Goal: Task Accomplishment & Management: Manage account settings

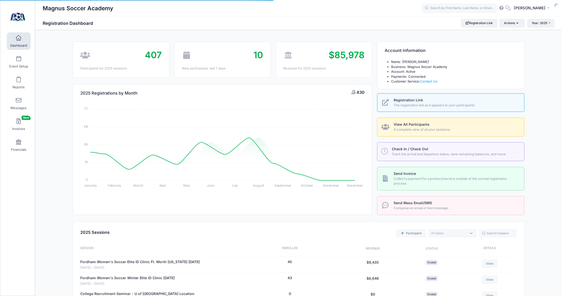
select select
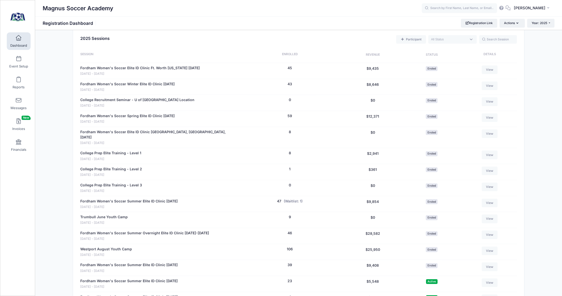
scroll to position [149, 0]
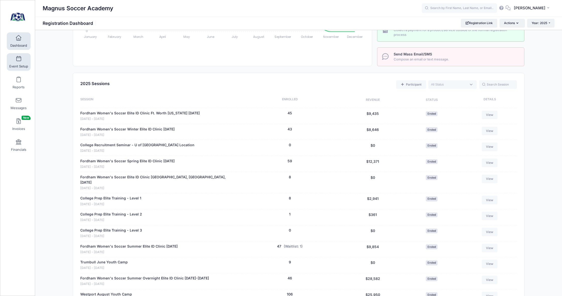
click at [22, 59] on link "Event Setup" at bounding box center [19, 62] width 24 height 18
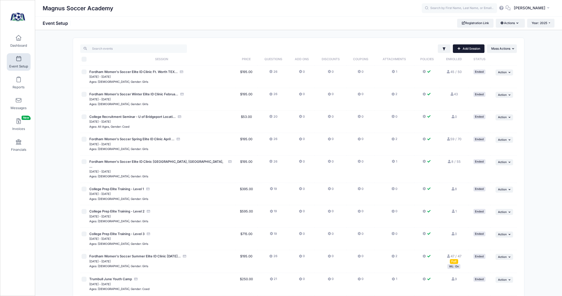
click at [467, 50] on link "Add Session" at bounding box center [469, 48] width 32 height 9
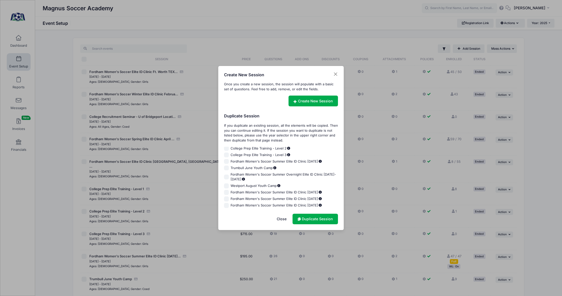
scroll to position [113, 0]
click at [225, 197] on input "Fordham Women's Soccer Summer Elite ID Clinic [DATE]" at bounding box center [226, 199] width 5 height 5
checkbox input "true"
click at [310, 219] on link "Duplicate Session" at bounding box center [315, 219] width 45 height 11
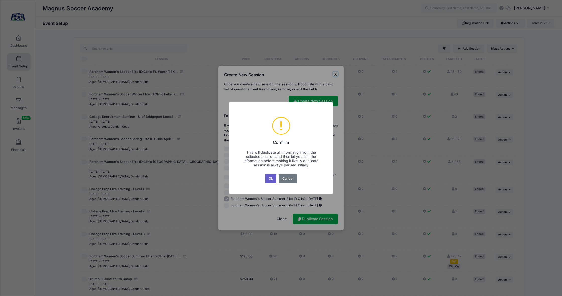
click at [272, 178] on button "Ok" at bounding box center [271, 178] width 12 height 9
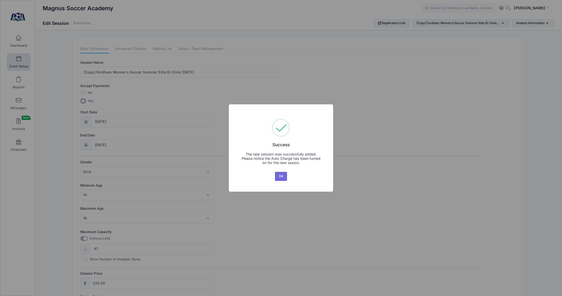
drag, startPoint x: 280, startPoint y: 175, endPoint x: 202, endPoint y: 144, distance: 83.8
click at [279, 175] on button "OK" at bounding box center [281, 176] width 12 height 9
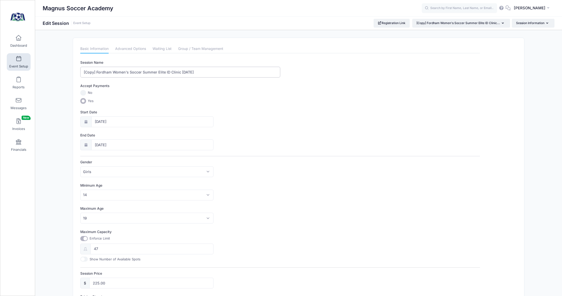
drag, startPoint x: 96, startPoint y: 73, endPoint x: 73, endPoint y: 74, distance: 23.6
click at [73, 74] on div "Please update the information for this particular session. Basic Information Ad…" at bounding box center [298, 229] width 457 height 382
drag, startPoint x: 207, startPoint y: 74, endPoint x: 170, endPoint y: 72, distance: 36.7
click at [170, 72] on input "Fordham Women's Soccer Summer Elite ID Clinic [DATE]" at bounding box center [180, 72] width 200 height 11
click at [137, 72] on input "Fordham Women's Soccer Summer Elite ID Clinic SEATTLE" at bounding box center [180, 72] width 200 height 11
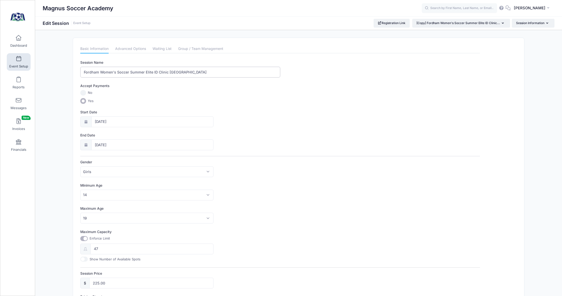
click at [137, 72] on input "Fordham Women's Soccer Summer Elite ID Clinic SEATTLE" at bounding box center [180, 72] width 200 height 11
click at [176, 70] on input "Fordham Women's Soccer Elite ID Clinic SEATTLE" at bounding box center [180, 72] width 200 height 11
type input "Fordham Women's Soccer Elite ID Clinic SEATTLE - FIELD PLAYER"
click at [114, 123] on input "10/19/2025" at bounding box center [152, 121] width 123 height 11
click at [157, 136] on span at bounding box center [154, 134] width 8 height 9
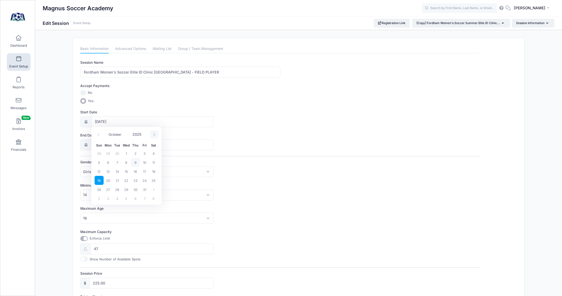
select select "10"
click at [116, 181] on span "18" at bounding box center [117, 180] width 9 height 9
type input "11/18/2025"
type input "11/19/2025"
select select "10"
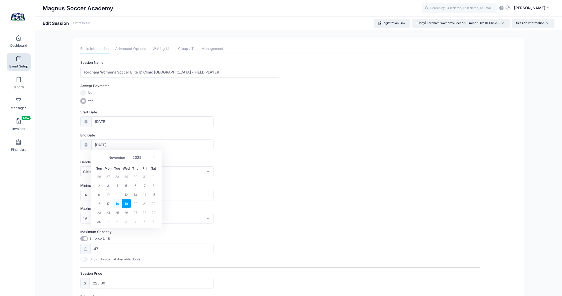
click at [119, 204] on span "18" at bounding box center [117, 203] width 9 height 9
type input "11/18/2025"
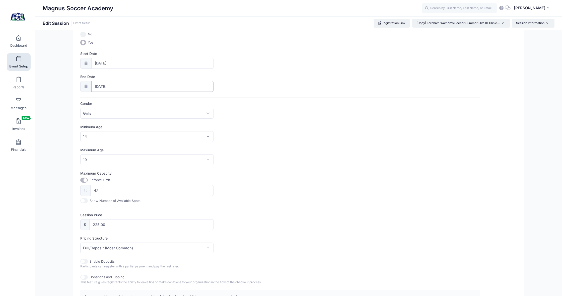
scroll to position [62, 0]
click at [83, 175] on input "Maximum Capacity" at bounding box center [84, 177] width 8 height 5
checkbox input "false"
type input "0"
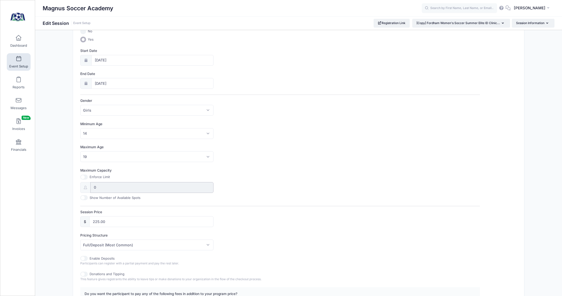
click at [105, 186] on input "0" at bounding box center [151, 187] width 123 height 11
click at [100, 186] on input "0" at bounding box center [151, 187] width 123 height 11
drag, startPoint x: 87, startPoint y: 175, endPoint x: 91, endPoint y: 180, distance: 6.7
click at [87, 175] on input "Maximum Capacity" at bounding box center [84, 177] width 8 height 5
checkbox input "true"
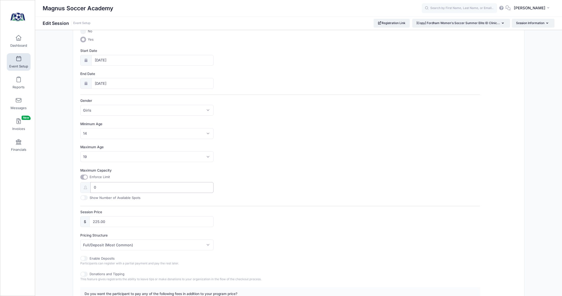
click at [99, 184] on input "0" at bounding box center [151, 187] width 123 height 11
click at [97, 186] on input "0" at bounding box center [151, 187] width 123 height 11
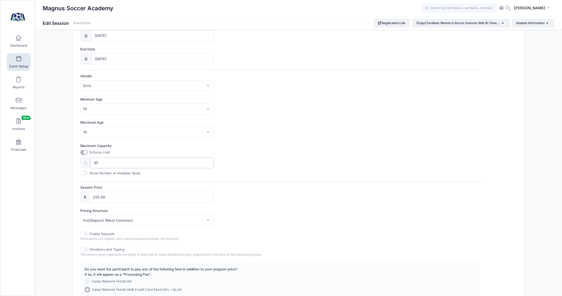
scroll to position [91, 0]
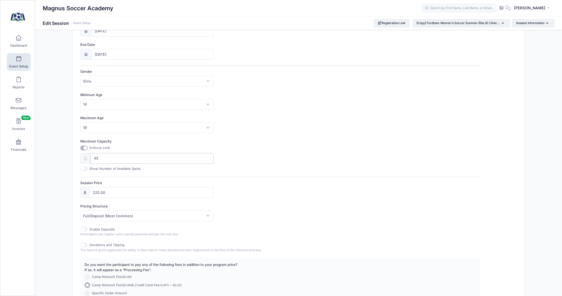
type input "45"
drag, startPoint x: 98, startPoint y: 191, endPoint x: 109, endPoint y: 193, distance: 11.6
click at [98, 191] on input "225.00" at bounding box center [151, 192] width 124 height 11
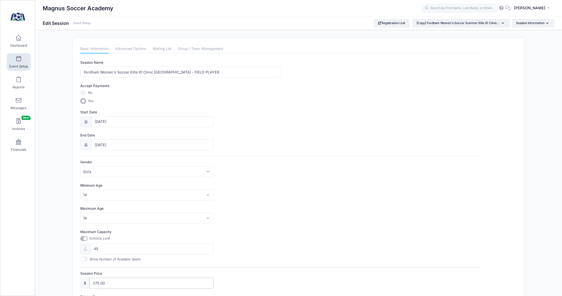
scroll to position [0, 0]
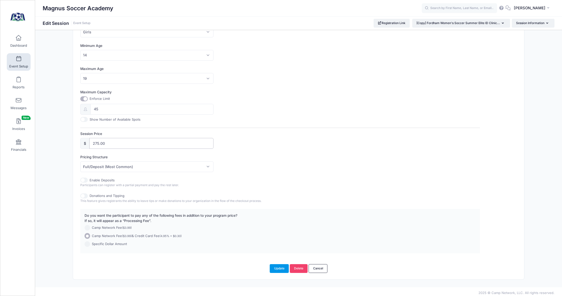
type input "275.00"
click at [278, 267] on button "Update" at bounding box center [279, 268] width 19 height 9
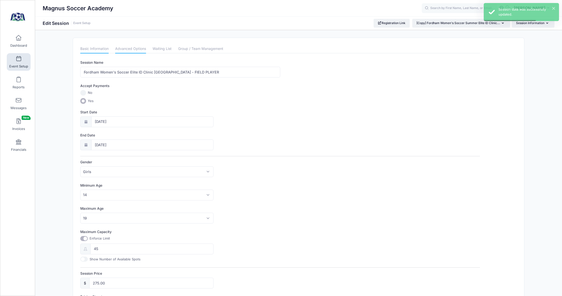
click at [131, 49] on link "Advanced Options" at bounding box center [130, 48] width 31 height 9
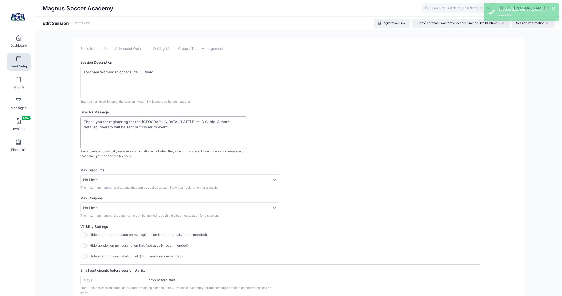
click at [183, 128] on textarea "Thank you for registering for the Fordham University October 19th, 2025 Elite I…" at bounding box center [163, 132] width 167 height 32
drag, startPoint x: 197, startPoint y: 121, endPoint x: 176, endPoint y: 121, distance: 21.3
click at [176, 121] on textarea "Thank you for registering for the Fordham University October 19th, 2025 Elite I…" at bounding box center [163, 132] width 167 height 32
click at [235, 121] on textarea "Thank you for registering for the Fordham University October 19th, 2025 Elite I…" at bounding box center [163, 132] width 167 height 32
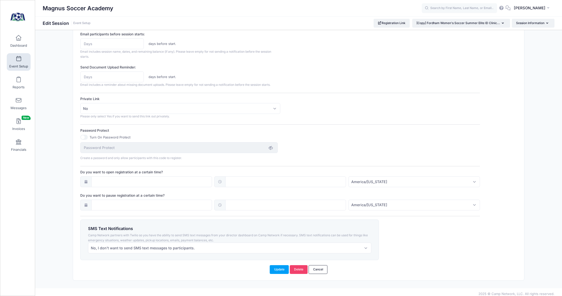
scroll to position [236, 0]
type textarea "Thank you for registering for the [GEOGRAPHIC_DATA] [DATE] Elite ID Clinic held…"
click at [277, 267] on button "Update" at bounding box center [279, 270] width 19 height 9
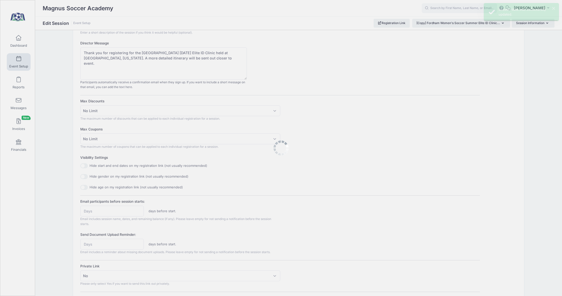
scroll to position [0, 0]
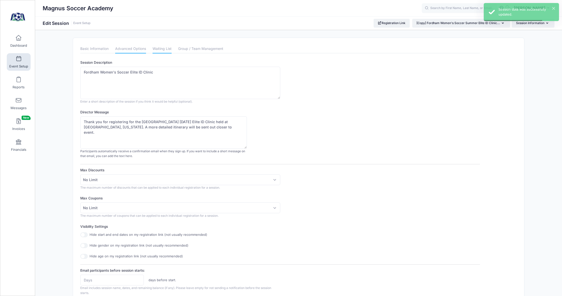
click at [164, 49] on link "Waiting List" at bounding box center [162, 48] width 19 height 9
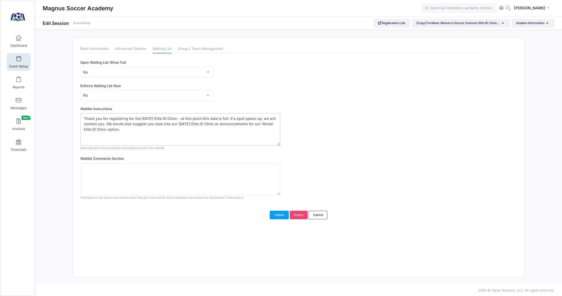
drag, startPoint x: 163, startPoint y: 118, endPoint x: 140, endPoint y: 118, distance: 23.1
click at [140, 118] on textarea "Thank you for registering for the October 19th Elite ID Clinic - at this point …" at bounding box center [180, 129] width 200 height 32
drag, startPoint x: 186, startPoint y: 128, endPoint x: 189, endPoint y: 124, distance: 4.5
click at [189, 124] on textarea "Thank you for registering for the October 19th Elite ID Clinic - at this point …" at bounding box center [180, 129] width 200 height 32
click at [278, 213] on button "Update" at bounding box center [279, 215] width 19 height 9
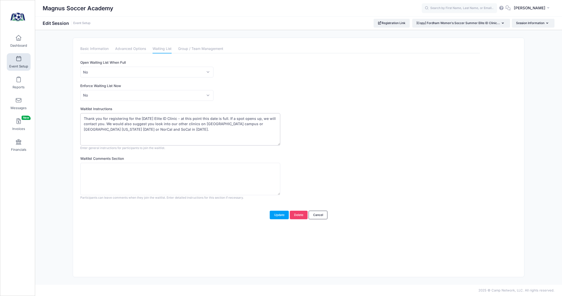
drag, startPoint x: 203, startPoint y: 129, endPoint x: 97, endPoint y: 120, distance: 105.6
click at [85, 118] on textarea "Thank you for registering for the October 19th Elite ID Clinic - at this point …" at bounding box center [180, 129] width 200 height 32
click at [224, 118] on textarea "Thank you for registering for the October 19th Elite ID Clinic - at this point …" at bounding box center [180, 129] width 200 height 32
type textarea "Thank you for registering for the [DATE] Elite ID Clinic - at this point this c…"
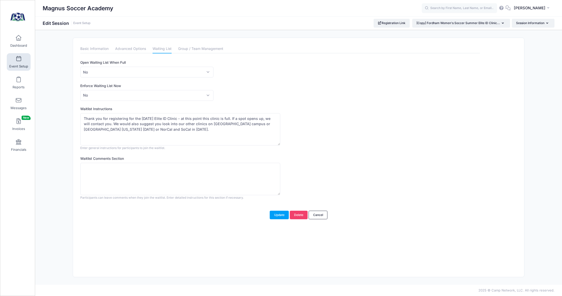
drag, startPoint x: 279, startPoint y: 215, endPoint x: 269, endPoint y: 209, distance: 12.0
click at [278, 215] on button "Update" at bounding box center [279, 215] width 19 height 9
click at [133, 48] on link "Advanced Options" at bounding box center [130, 48] width 31 height 9
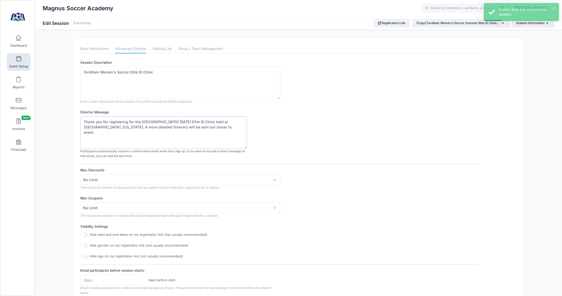
drag, startPoint x: 230, startPoint y: 127, endPoint x: 101, endPoint y: 125, distance: 128.6
click at [83, 123] on textarea "Thank you for registering for the Fordham University October 19th, 2025 Elite I…" at bounding box center [163, 132] width 167 height 32
click at [94, 47] on link "Basic Information" at bounding box center [94, 48] width 28 height 9
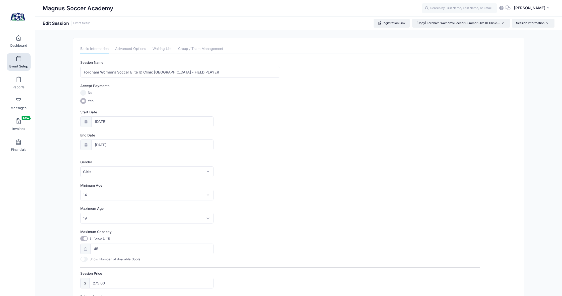
click at [20, 66] on span "Event Setup" at bounding box center [18, 66] width 19 height 4
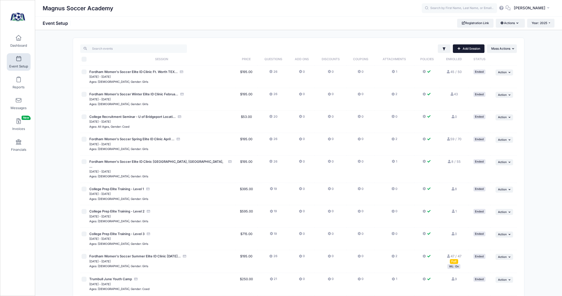
click at [461, 49] on link "Add Session" at bounding box center [469, 48] width 32 height 9
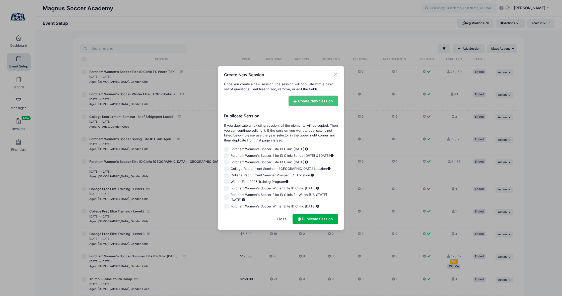
click at [319, 100] on link "Create New Session" at bounding box center [314, 101] width 50 height 11
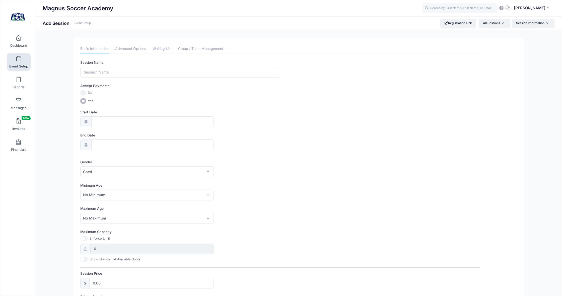
click at [19, 59] on span at bounding box center [19, 59] width 0 height 6
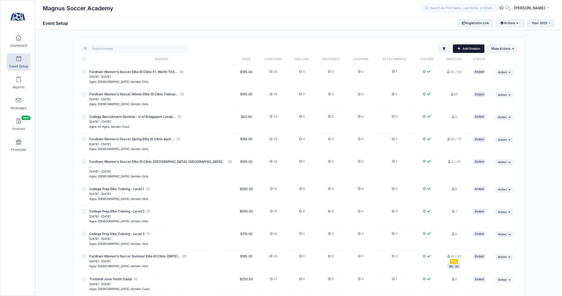
click at [468, 51] on link "Add Session" at bounding box center [469, 48] width 32 height 9
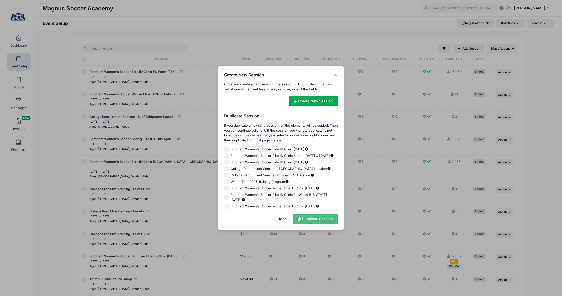
click at [310, 218] on link "Duplicate Session" at bounding box center [315, 219] width 45 height 11
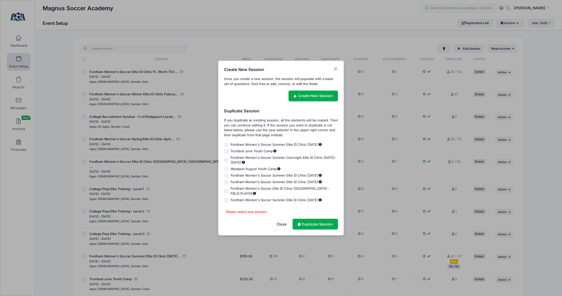
scroll to position [120, 0]
click at [227, 189] on input "Fordham Women's Soccer Elite ID Clinic [GEOGRAPHIC_DATA] - FIELD PLAYER" at bounding box center [226, 191] width 5 height 5
checkbox input "true"
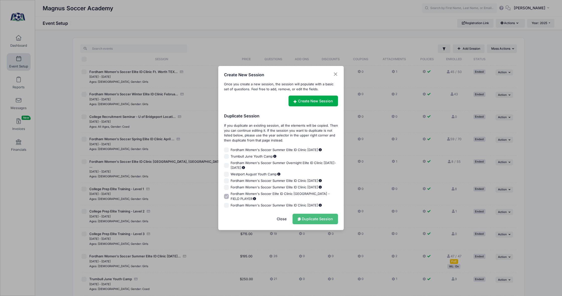
click at [315, 219] on link "Duplicate Session" at bounding box center [315, 219] width 45 height 11
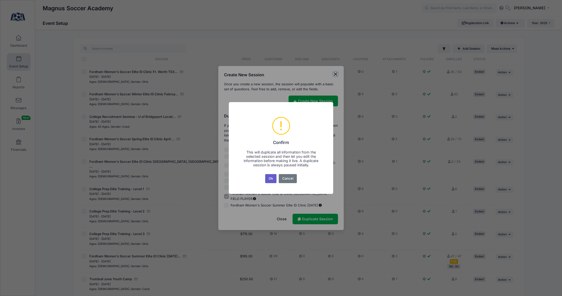
click at [269, 178] on button "Ok" at bounding box center [271, 178] width 12 height 9
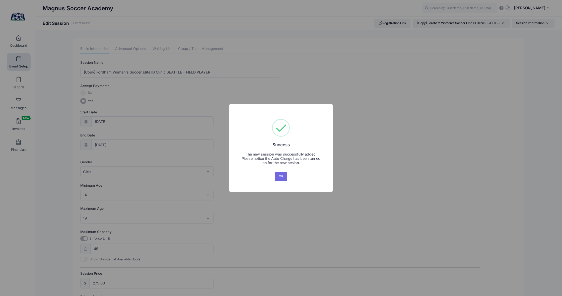
drag, startPoint x: 282, startPoint y: 179, endPoint x: 207, endPoint y: 145, distance: 83.2
click at [282, 179] on button "OK" at bounding box center [281, 176] width 12 height 9
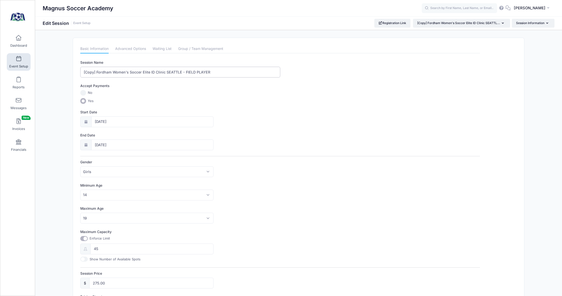
drag, startPoint x: 96, startPoint y: 71, endPoint x: 79, endPoint y: 71, distance: 17.8
click at [79, 71] on div "Basic Information Advanced Options Waiting List Group / Team Management Session…" at bounding box center [280, 221] width 405 height 355
click at [178, 71] on input "Fordham Women's Soccer Elite ID Clinic SEATTLE - FIELD PLAYER" at bounding box center [180, 72] width 200 height 11
drag, startPoint x: 207, startPoint y: 73, endPoint x: 173, endPoint y: 72, distance: 34.2
click at [173, 72] on input "Fordham Women's Soccer Elite ID Clinic SEATTLE - FIELD PLAYER" at bounding box center [180, 72] width 200 height 11
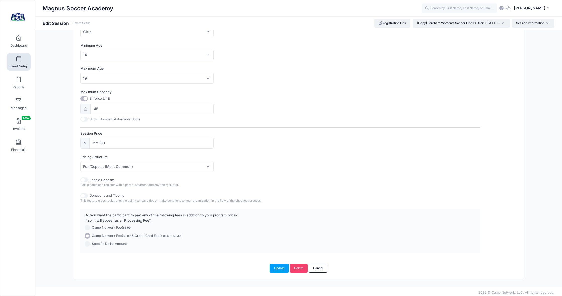
scroll to position [140, 0]
type input "Fordham Women's Soccer Elite ID Clinic SEATTLE - GOALKEEPER"
click at [108, 109] on input "45" at bounding box center [151, 109] width 123 height 11
type input "4"
type input "7"
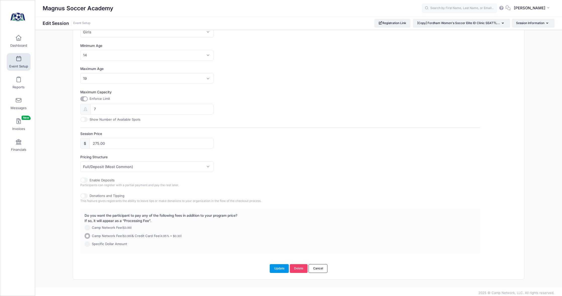
click at [281, 265] on button "Update" at bounding box center [279, 268] width 19 height 9
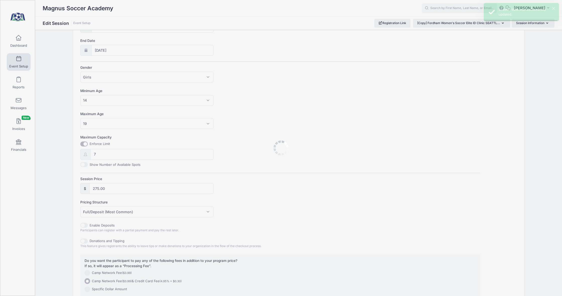
scroll to position [0, 0]
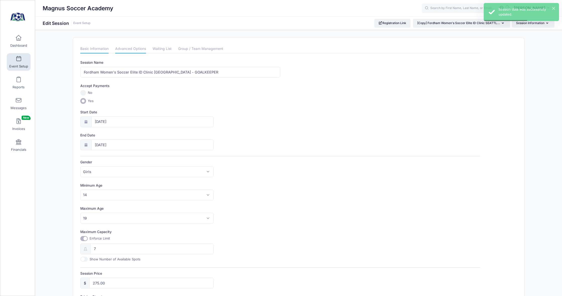
click at [139, 49] on link "Advanced Options" at bounding box center [130, 48] width 31 height 9
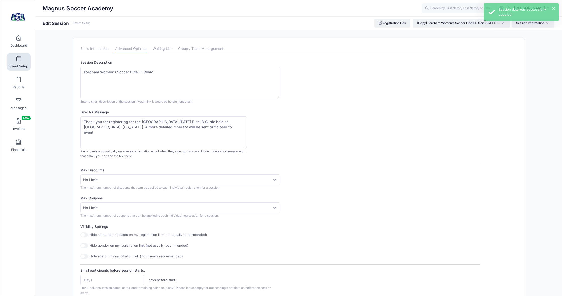
click at [15, 65] on span "Event Setup" at bounding box center [18, 66] width 19 height 4
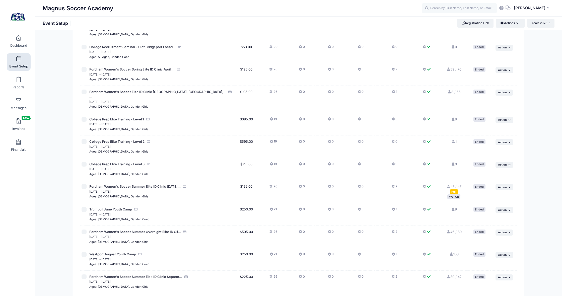
scroll to position [137, 0]
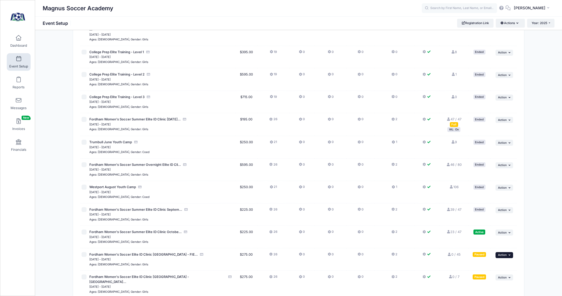
click at [503, 253] on span "Action" at bounding box center [502, 255] width 9 height 4
click at [485, 197] on link "Resume Session" at bounding box center [488, 196] width 45 height 10
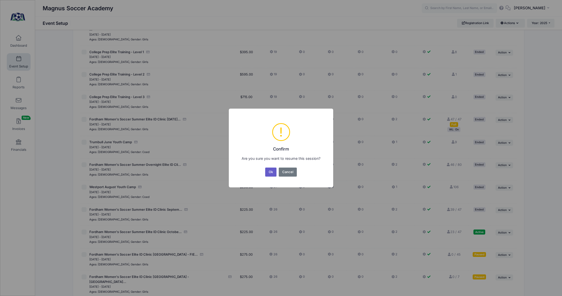
click at [270, 172] on button "Ok" at bounding box center [271, 172] width 12 height 9
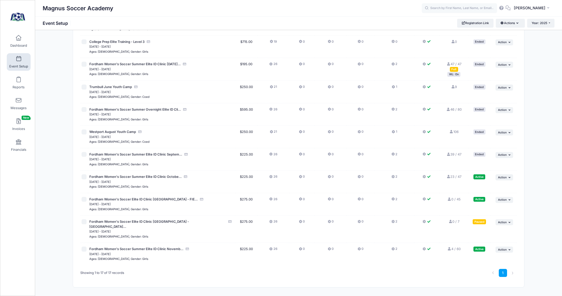
scroll to position [192, 0]
click at [505, 221] on span "Action" at bounding box center [502, 223] width 9 height 4
click at [495, 225] on link "Resume Session" at bounding box center [488, 224] width 45 height 10
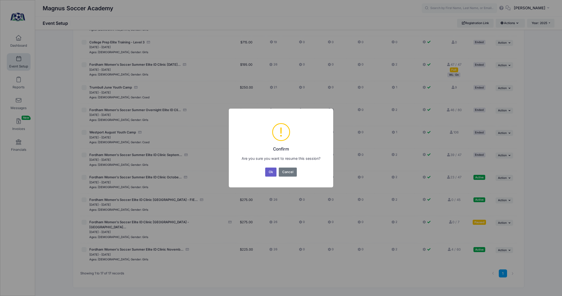
click at [270, 171] on button "Ok" at bounding box center [271, 172] width 12 height 9
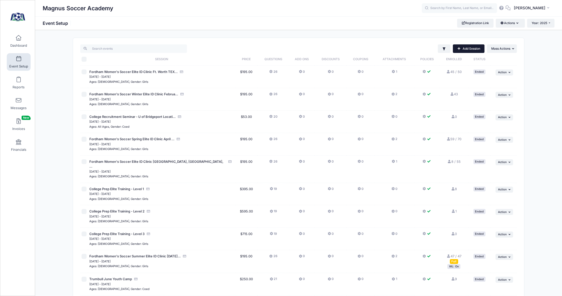
click at [470, 49] on link "Add Session" at bounding box center [469, 48] width 32 height 9
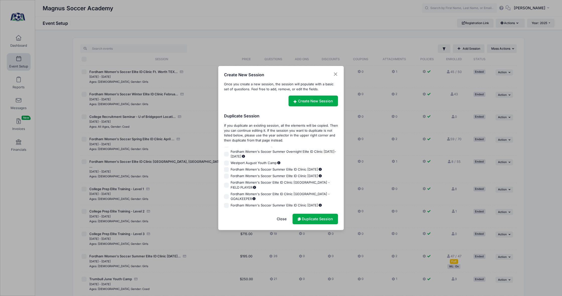
scroll to position [127, 0]
click at [226, 188] on input "Fordham Women's Soccer Elite ID Clinic [GEOGRAPHIC_DATA] - FIELD PLAYER" at bounding box center [226, 185] width 5 height 5
checkbox input "true"
click at [311, 219] on link "Duplicate Session" at bounding box center [315, 219] width 45 height 11
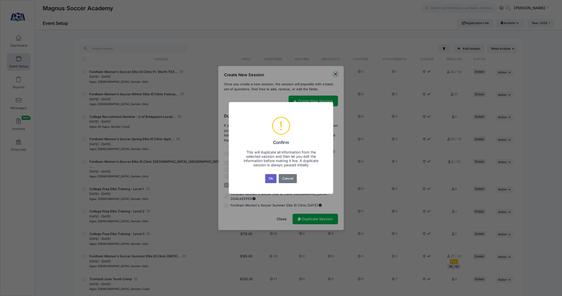
click at [273, 178] on button "Ok" at bounding box center [271, 178] width 12 height 9
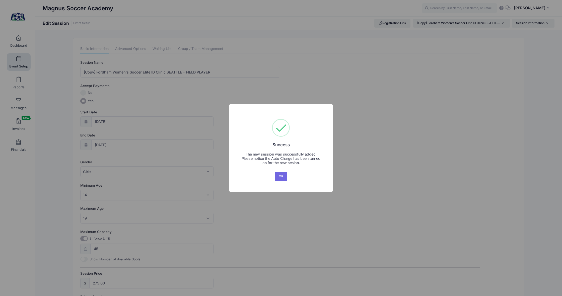
drag, startPoint x: 282, startPoint y: 176, endPoint x: 233, endPoint y: 161, distance: 51.5
click at [282, 176] on button "OK" at bounding box center [281, 176] width 12 height 9
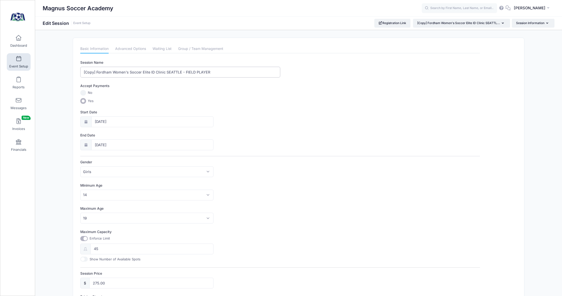
drag, startPoint x: 97, startPoint y: 71, endPoint x: 75, endPoint y: 72, distance: 22.4
click at [75, 72] on div "Please update the information for this particular session. Basic Information Ad…" at bounding box center [298, 229] width 451 height 382
click at [163, 72] on input "Fordham Women's Soccer Elite ID Clinic [GEOGRAPHIC_DATA] - FIELD PLAYER" at bounding box center [180, 72] width 200 height 11
type input "Fordham Women's Soccer Elite ID Clinic [US_STATE] - FIELD PLAYER"
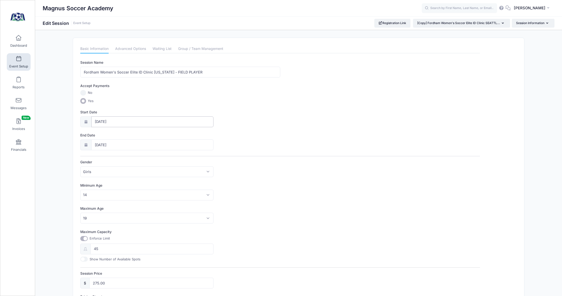
click at [114, 123] on input "11/18/2025" at bounding box center [152, 121] width 123 height 11
click at [155, 135] on icon at bounding box center [154, 134] width 2 height 3
select select "11"
click at [155, 135] on icon at bounding box center [154, 134] width 2 height 3
type input "2026"
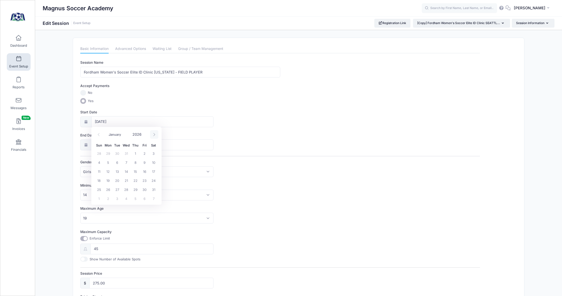
click at [155, 135] on icon at bounding box center [154, 134] width 2 height 3
select select "1"
click at [134, 162] on span "12" at bounding box center [135, 162] width 9 height 9
type input "02/12/2026"
type input "02/13/2026"
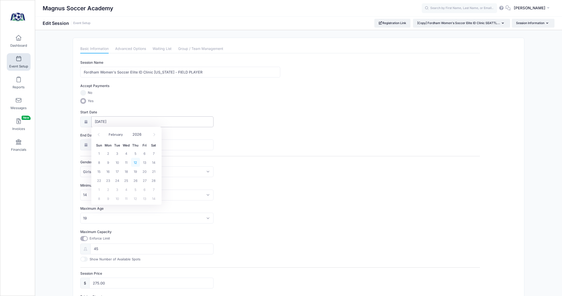
type input "2026"
select select "1"
click at [136, 185] on span "12" at bounding box center [135, 185] width 9 height 9
type input "02/12/2026"
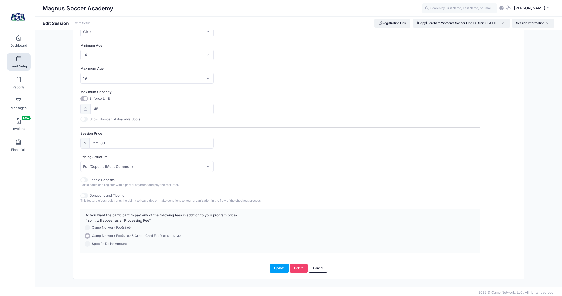
scroll to position [140, 0]
drag, startPoint x: 97, startPoint y: 142, endPoint x: 115, endPoint y: 145, distance: 17.8
click at [97, 142] on input "275.00" at bounding box center [151, 143] width 124 height 11
type input "225.00"
click at [278, 267] on button "Update" at bounding box center [279, 268] width 19 height 9
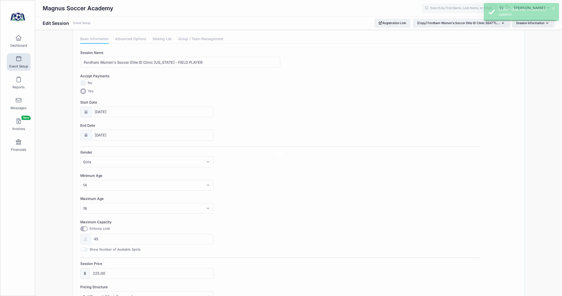
scroll to position [0, 0]
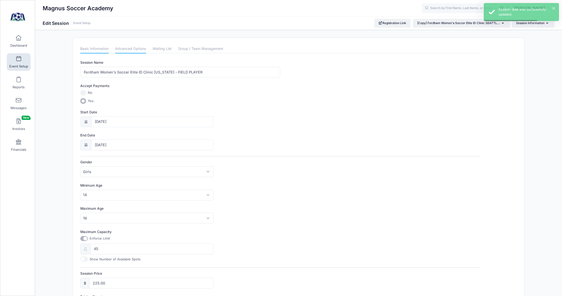
click at [135, 48] on link "Advanced Options" at bounding box center [130, 48] width 31 height 9
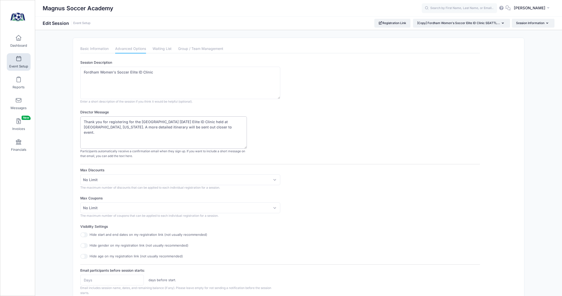
drag, startPoint x: 212, startPoint y: 121, endPoint x: 176, endPoint y: 122, distance: 35.9
click at [176, 122] on textarea "Thank you for registering for the [GEOGRAPHIC_DATA] [DATE] Elite ID Clinic held…" at bounding box center [163, 132] width 167 height 32
drag, startPoint x: 122, startPoint y: 127, endPoint x: 84, endPoint y: 127, distance: 38.2
click at [84, 127] on textarea "Thank you for registering for the [GEOGRAPHIC_DATA] [DATE] Elite ID Clinic held…" at bounding box center [163, 132] width 167 height 32
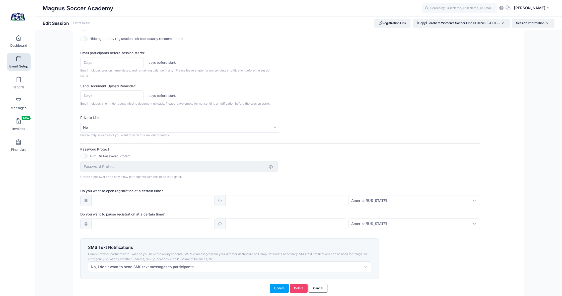
scroll to position [236, 0]
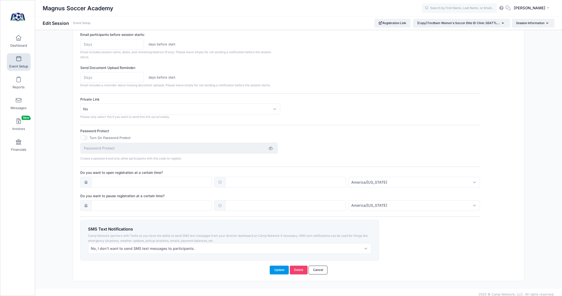
type textarea "Thank you for registering for the Fordham University February 12th, 2026 Elite …"
click at [275, 268] on button "Update" at bounding box center [279, 270] width 19 height 9
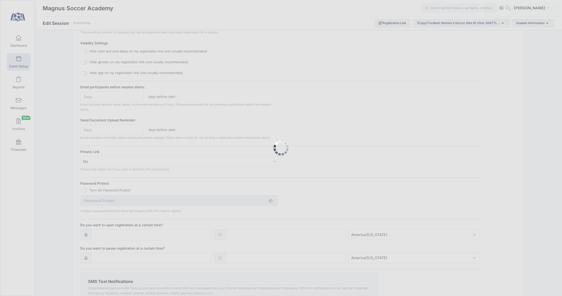
scroll to position [0, 0]
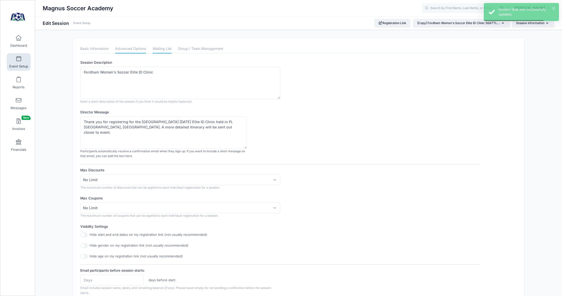
click at [163, 47] on link "Waiting List" at bounding box center [162, 48] width 19 height 9
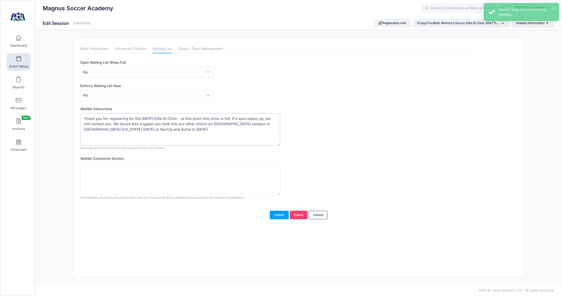
drag, startPoint x: 166, startPoint y: 118, endPoint x: 140, endPoint y: 119, distance: 25.9
click at [140, 119] on textarea "Thank you for registering for the [DATE] Elite ID Clinic - at this point this c…" at bounding box center [180, 129] width 200 height 32
drag, startPoint x: 154, startPoint y: 128, endPoint x: 104, endPoint y: 129, distance: 50.0
click at [104, 129] on textarea "Thank you for registering for the [DATE] Elite ID Clinic - at this point this c…" at bounding box center [180, 129] width 200 height 32
click at [134, 128] on textarea "Thank you for registering for the [DATE] Elite ID Clinic - at this point this c…" at bounding box center [180, 129] width 200 height 32
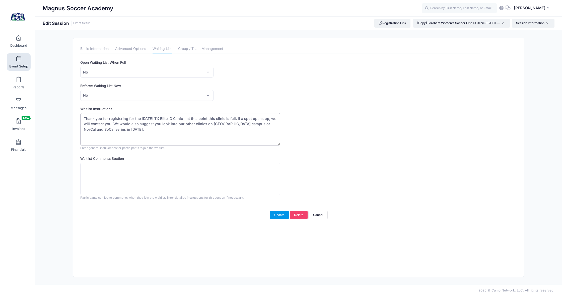
type textarea "Thank you for registering for the February 12th, 2026 TX Elite ID Clinic - at t…"
click at [278, 214] on button "Update" at bounding box center [279, 215] width 19 height 9
click at [17, 62] on link "Event Setup" at bounding box center [19, 62] width 24 height 18
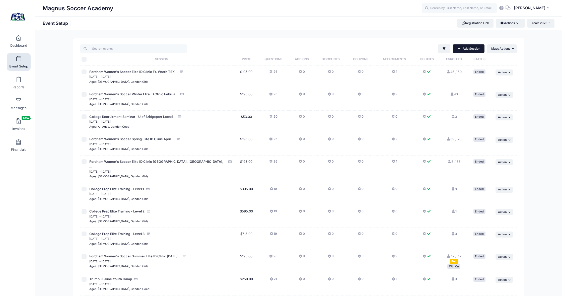
click at [465, 48] on link "Add Session" at bounding box center [469, 48] width 32 height 9
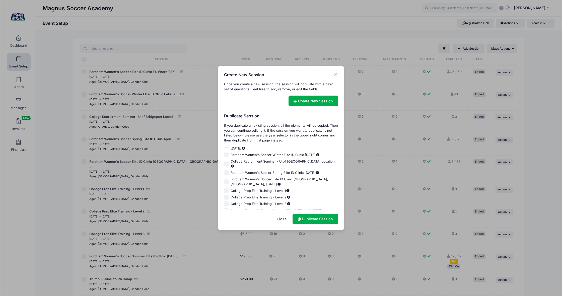
scroll to position [127, 0]
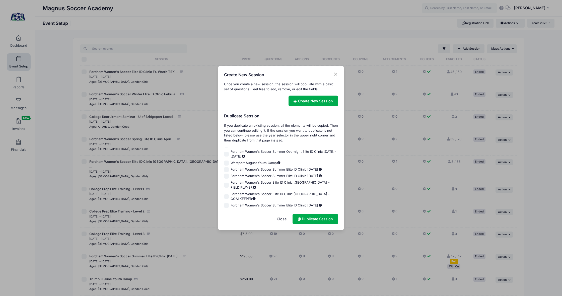
click at [228, 194] on input "Fordham Women's Soccer Elite ID Clinic [GEOGRAPHIC_DATA] - GOALKEEPER" at bounding box center [226, 196] width 5 height 5
checkbox input "true"
click at [303, 217] on link "Duplicate Session" at bounding box center [315, 219] width 45 height 11
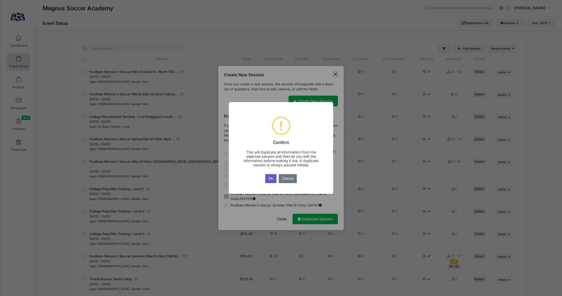
click at [270, 178] on button "Ok" at bounding box center [271, 178] width 12 height 9
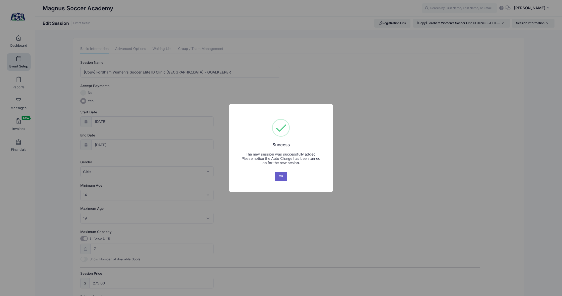
click at [277, 176] on button "OK" at bounding box center [281, 176] width 12 height 9
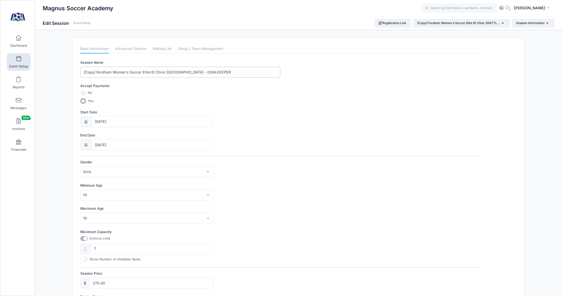
drag, startPoint x: 97, startPoint y: 71, endPoint x: 75, endPoint y: 71, distance: 21.6
click at [75, 71] on div "Please update the information for this particular session. Basic Information Ad…" at bounding box center [298, 229] width 451 height 382
click at [159, 71] on input "Fordham Women's Soccer Elite ID Clinic [GEOGRAPHIC_DATA] - GOALKEEPER" at bounding box center [180, 72] width 200 height 11
type input "Fordham Women's Soccer Elite ID Clinic [US_STATE] - GOALKEEPER"
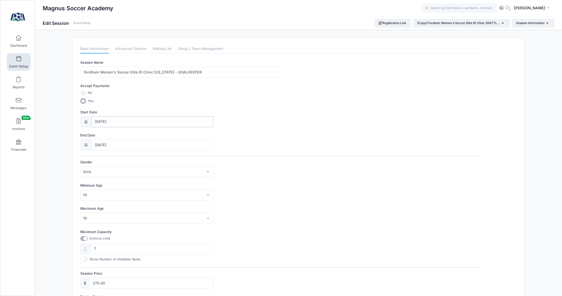
click at [116, 120] on input "[DATE]" at bounding box center [152, 121] width 123 height 11
click at [155, 136] on icon at bounding box center [154, 134] width 3 height 3
select select "11"
click at [155, 136] on icon at bounding box center [154, 134] width 3 height 3
type input "2026"
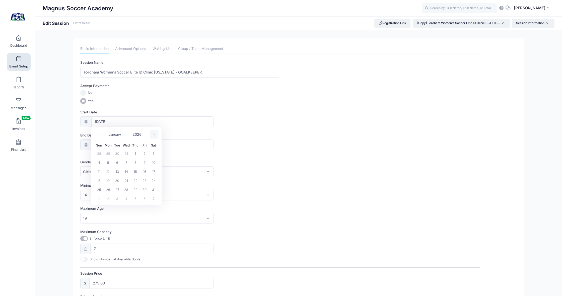
click at [155, 136] on icon at bounding box center [154, 134] width 3 height 3
select select "1"
click at [136, 163] on span "12" at bounding box center [135, 162] width 9 height 9
type input "02/12/2026"
type input "02/13/2026"
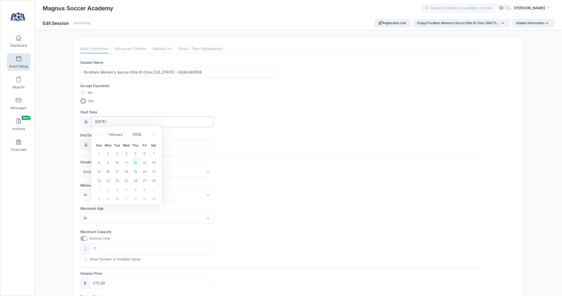
type input "2026"
select select "1"
click at [137, 187] on span "12" at bounding box center [135, 185] width 9 height 9
type input "02/12/2026"
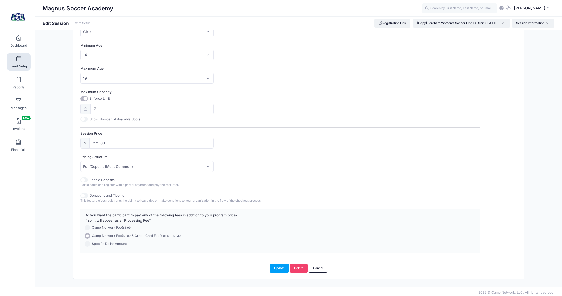
scroll to position [140, 0]
drag, startPoint x: 98, startPoint y: 140, endPoint x: 105, endPoint y: 144, distance: 9.0
click at [98, 140] on input "275.00" at bounding box center [151, 143] width 124 height 11
type input "225.00"
click at [85, 96] on input "Maximum Capacity" at bounding box center [84, 98] width 8 height 5
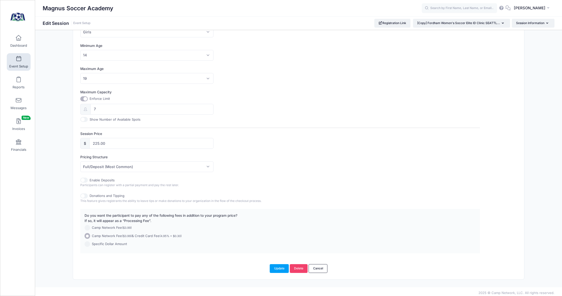
checkbox input "false"
type input "0"
click at [84, 97] on input "Maximum Capacity" at bounding box center [84, 98] width 8 height 5
checkbox input "true"
click at [104, 108] on input "0" at bounding box center [151, 109] width 123 height 11
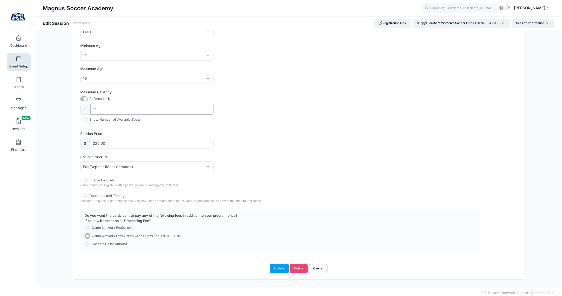
type input "7"
click at [276, 267] on button "Update" at bounding box center [279, 268] width 19 height 9
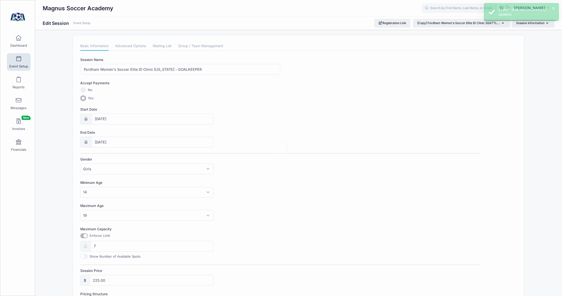
scroll to position [0, 0]
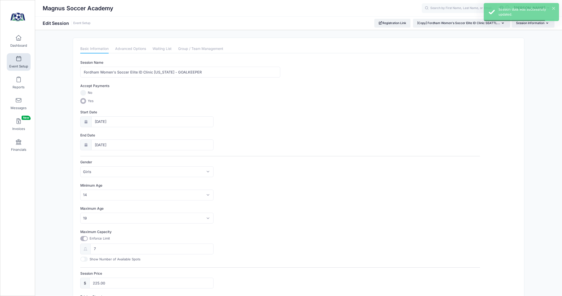
drag, startPoint x: 132, startPoint y: 48, endPoint x: 141, endPoint y: 59, distance: 13.6
click at [132, 48] on link "Advanced Options" at bounding box center [130, 48] width 31 height 9
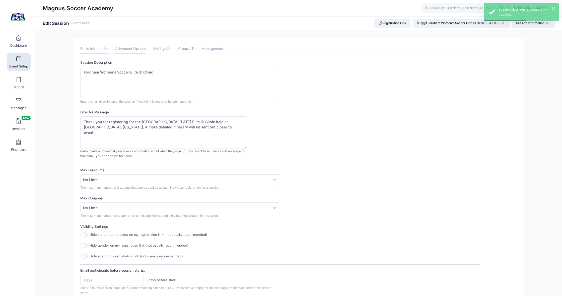
click at [95, 46] on link "Basic Information" at bounding box center [94, 48] width 28 height 9
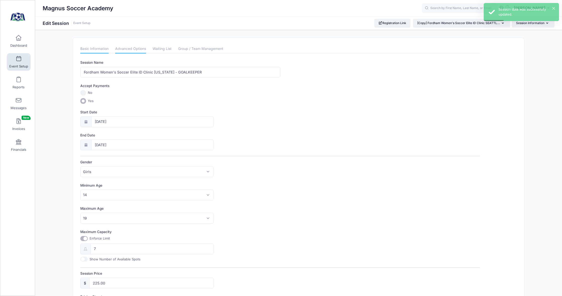
click at [137, 48] on link "Advanced Options" at bounding box center [130, 48] width 31 height 9
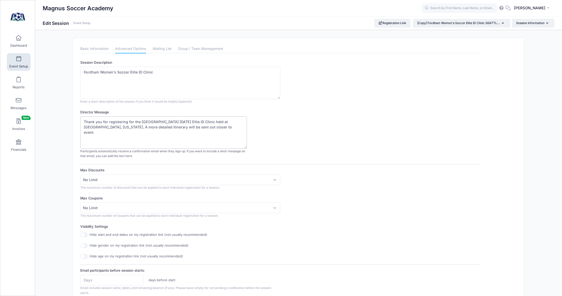
drag, startPoint x: 211, startPoint y: 121, endPoint x: 175, endPoint y: 122, distance: 35.9
click at [175, 122] on textarea "Thank you for registering for the Fordham University November 18th, 2025 Elite …" at bounding box center [163, 132] width 167 height 32
drag, startPoint x: 131, startPoint y: 126, endPoint x: 93, endPoint y: 127, distance: 37.7
click at [93, 127] on textarea "Thank you for registering for the Fordham University November 18th, 2025 Elite …" at bounding box center [163, 132] width 167 height 32
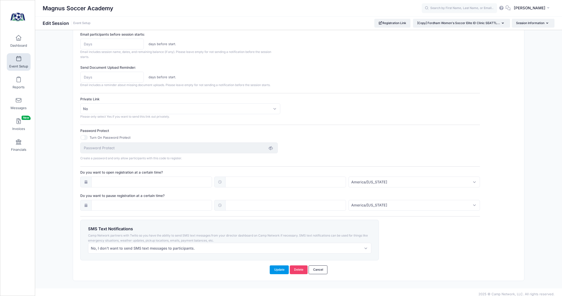
type textarea "Thank you for registering for the Fordham University February 12th, 2026 TX Eli…"
drag, startPoint x: 279, startPoint y: 265, endPoint x: 276, endPoint y: 263, distance: 2.8
click at [279, 266] on button "Update" at bounding box center [279, 270] width 19 height 9
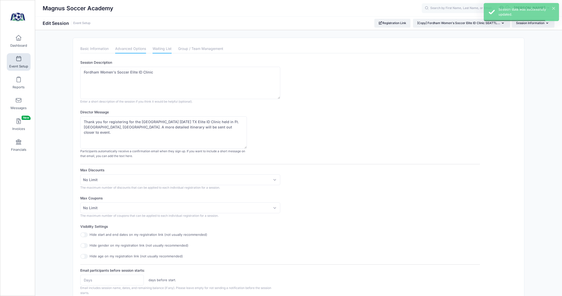
click at [162, 48] on link "Waiting List" at bounding box center [162, 48] width 19 height 9
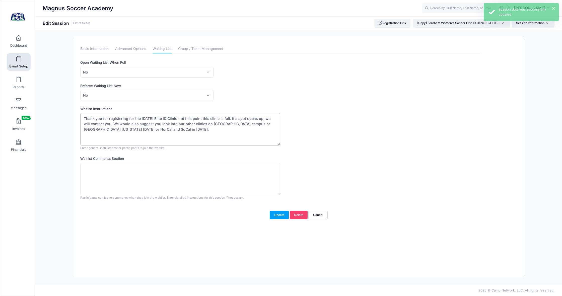
drag, startPoint x: 190, startPoint y: 118, endPoint x: 142, endPoint y: 119, distance: 48.0
click at [142, 119] on textarea "Thank you for registering for the November 18th Elite ID Clinic - at this point…" at bounding box center [180, 129] width 200 height 32
drag, startPoint x: 135, startPoint y: 128, endPoint x: 270, endPoint y: 124, distance: 134.7
click at [270, 124] on textarea "Thank you for registering for the November 18th Elite ID Clinic - at this point…" at bounding box center [180, 129] width 200 height 32
type textarea "Thank you for registering for the February 12th, 2026 TX clinic - at this point…"
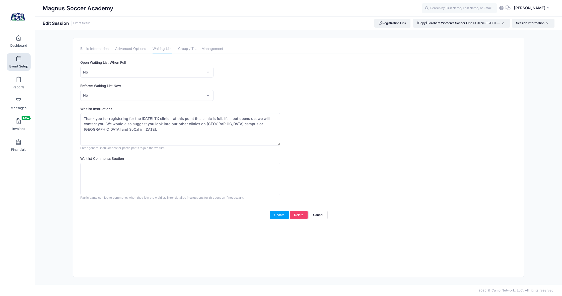
drag, startPoint x: 280, startPoint y: 214, endPoint x: 274, endPoint y: 214, distance: 5.8
click at [280, 214] on button "Update" at bounding box center [279, 215] width 19 height 9
click at [17, 62] on link "Event Setup" at bounding box center [19, 62] width 24 height 18
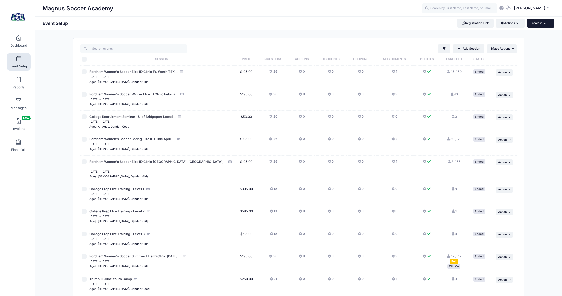
click at [538, 24] on span "Year: 2025" at bounding box center [540, 23] width 16 height 4
click at [536, 33] on link "Year: 2026" at bounding box center [544, 33] width 33 height 7
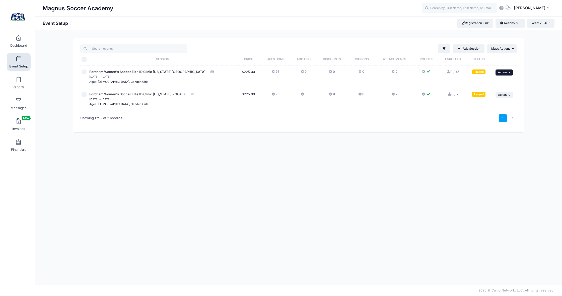
click at [507, 71] on span "Action" at bounding box center [502, 73] width 9 height 4
click at [490, 85] on link "Resume Session" at bounding box center [488, 84] width 45 height 10
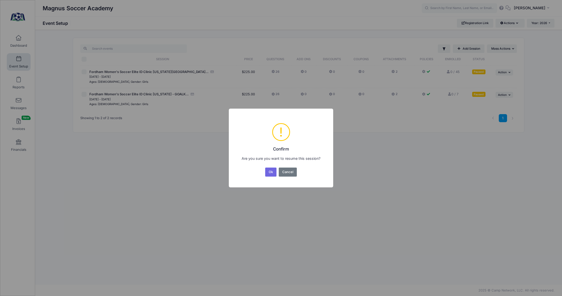
drag, startPoint x: 269, startPoint y: 171, endPoint x: 357, endPoint y: 160, distance: 88.4
click at [269, 171] on button "Ok" at bounding box center [271, 172] width 12 height 9
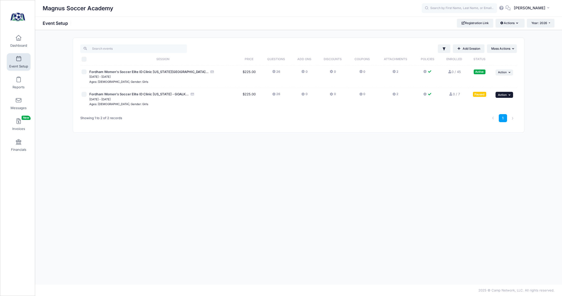
click at [503, 93] on button "... Action" at bounding box center [505, 95] width 18 height 6
click at [491, 104] on link "Resume Session" at bounding box center [488, 106] width 45 height 10
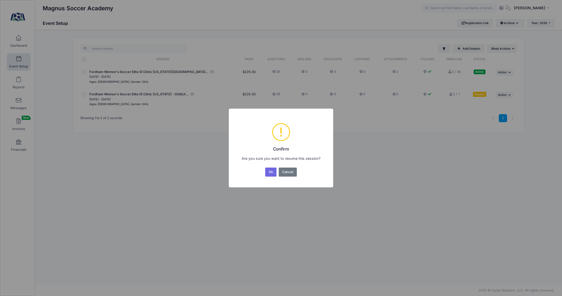
drag, startPoint x: 267, startPoint y: 171, endPoint x: 261, endPoint y: 172, distance: 6.5
click at [267, 171] on button "Ok" at bounding box center [271, 172] width 12 height 9
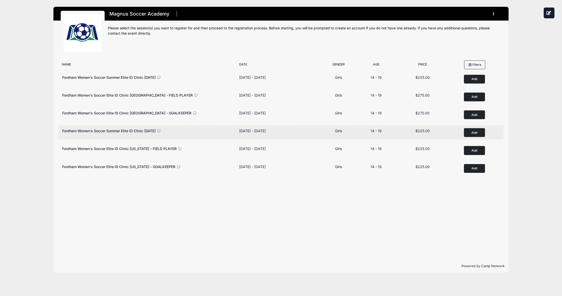
click at [161, 132] on icon at bounding box center [159, 131] width 5 height 4
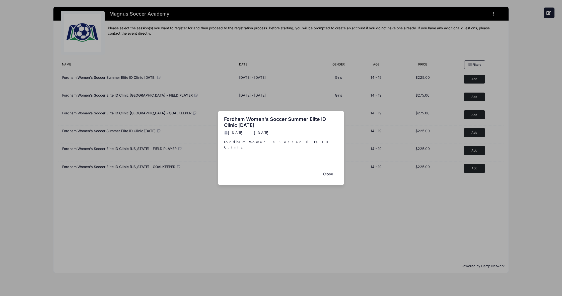
click at [328, 172] on button "Close" at bounding box center [328, 174] width 20 height 11
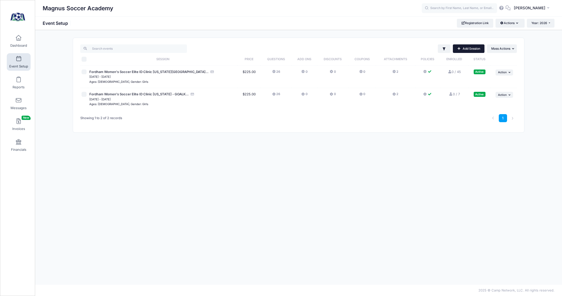
click at [463, 47] on link "Add Session" at bounding box center [469, 48] width 32 height 9
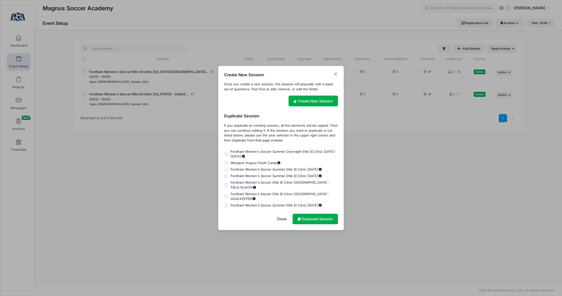
scroll to position [127, 0]
click at [228, 188] on input "Fordham Women's Soccer Elite ID Clinic [GEOGRAPHIC_DATA] - FIELD PLAYER" at bounding box center [226, 185] width 5 height 5
checkbox input "true"
click at [310, 219] on link "Duplicate Session" at bounding box center [315, 219] width 45 height 11
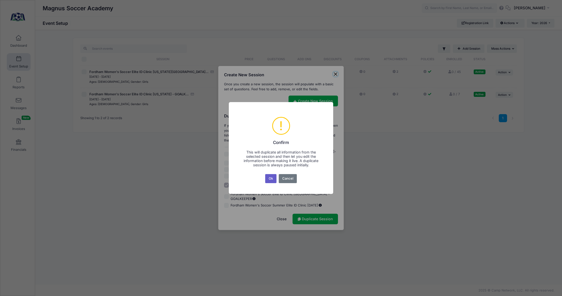
click at [269, 178] on button "Ok" at bounding box center [271, 178] width 12 height 9
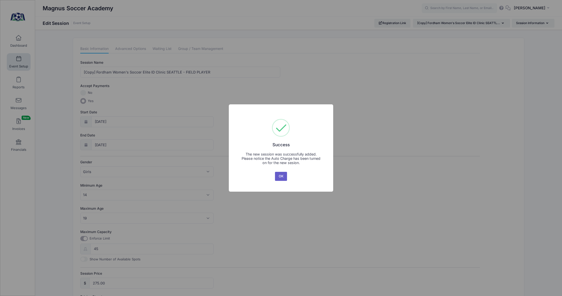
click at [280, 179] on button "OK" at bounding box center [281, 176] width 12 height 9
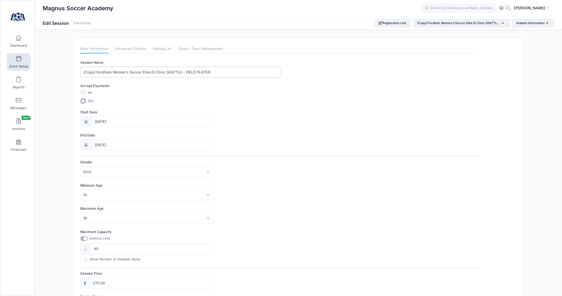
drag, startPoint x: 97, startPoint y: 72, endPoint x: 76, endPoint y: 71, distance: 20.3
click at [76, 71] on div "Please update the information for this particular session. Basic Information Ad…" at bounding box center [298, 229] width 451 height 382
click at [164, 72] on input "Fordham Women's Soccer Elite ID Clinic [GEOGRAPHIC_DATA] - FIELD PLAYER" at bounding box center [180, 72] width 200 height 11
type input "Fordham Women's Soccer Elite ID Clinic NORCAL - FIELD PLAYER"
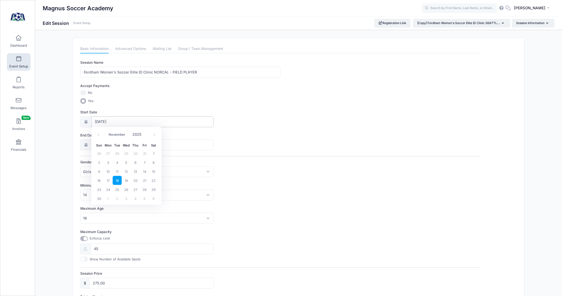
click at [111, 122] on input "[DATE]" at bounding box center [152, 121] width 123 height 11
click at [153, 136] on icon at bounding box center [154, 134] width 3 height 3
select select "11"
click at [153, 136] on icon at bounding box center [154, 134] width 3 height 3
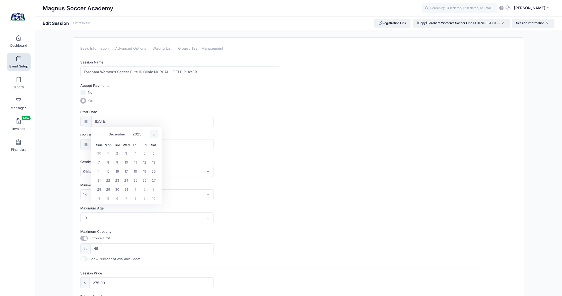
type input "2026"
click at [153, 136] on icon at bounding box center [154, 134] width 3 height 3
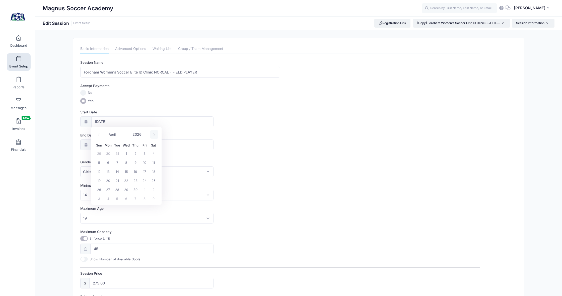
scroll to position [1, 0]
click at [100, 135] on span at bounding box center [99, 134] width 8 height 9
select select "2"
click at [154, 153] on span "7" at bounding box center [153, 152] width 9 height 9
type input "03/07/2026"
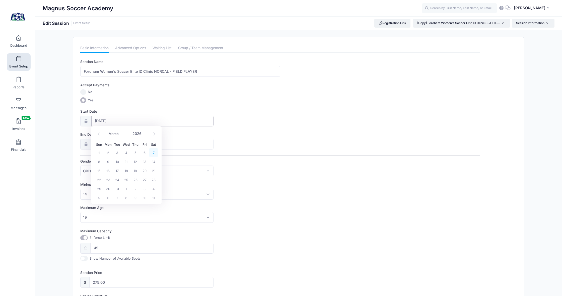
type input "03/08/2026"
type input "2026"
select select "2"
click at [154, 177] on span "7" at bounding box center [153, 175] width 9 height 9
type input "[DATE]"
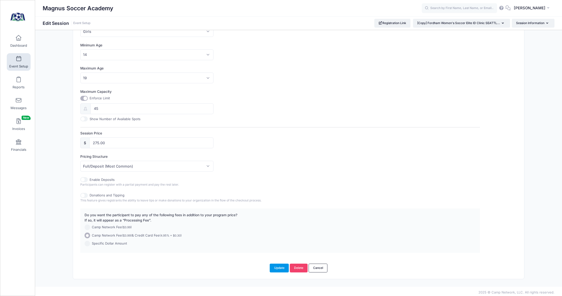
scroll to position [140, 0]
click at [281, 268] on button "Update" at bounding box center [279, 268] width 19 height 9
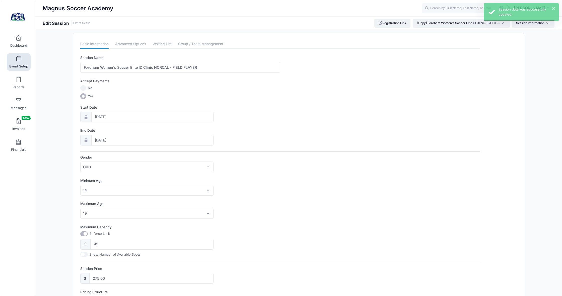
scroll to position [0, 0]
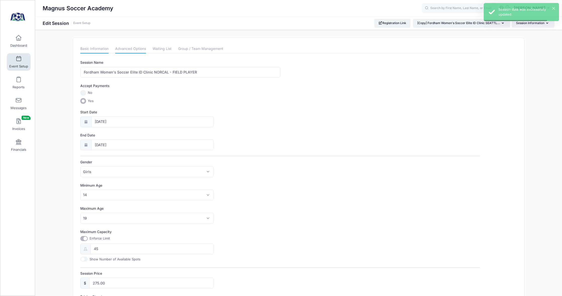
click at [127, 50] on link "Advanced Options" at bounding box center [130, 48] width 31 height 9
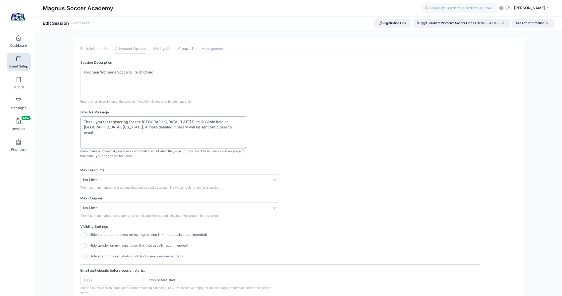
drag, startPoint x: 212, startPoint y: 121, endPoint x: 176, endPoint y: 122, distance: 36.4
click at [176, 122] on textarea "Thank you for registering for the [GEOGRAPHIC_DATA] [DATE] Elite ID Clinic held…" at bounding box center [163, 132] width 167 height 32
drag, startPoint x: 130, startPoint y: 126, endPoint x: 97, endPoint y: 127, distance: 33.2
click at [97, 127] on textarea "Thank you for registering for the Fordham University November 18th, 2025 Elite …" at bounding box center [163, 132] width 167 height 32
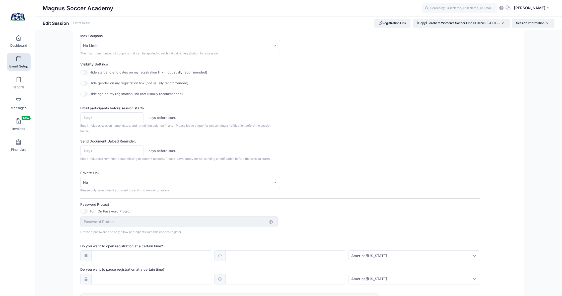
scroll to position [215, 0]
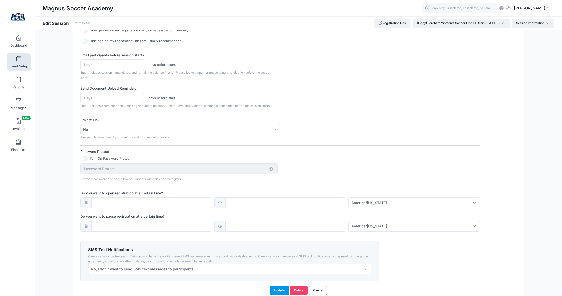
type textarea "Thank you for registering for the Fordham University NorCal March 7th, 2026 Eli…"
click at [273, 286] on button "Update" at bounding box center [279, 290] width 19 height 9
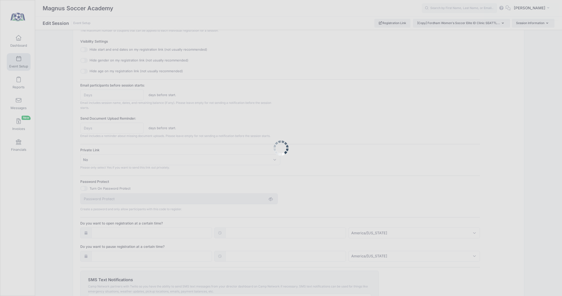
scroll to position [0, 0]
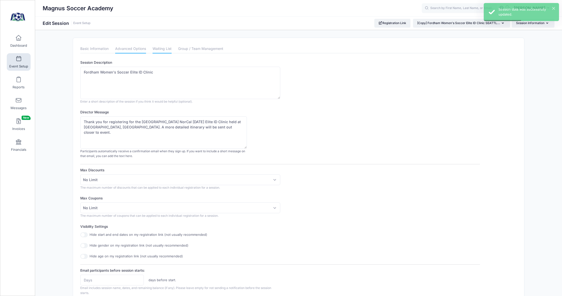
click at [160, 47] on link "Waiting List" at bounding box center [162, 48] width 19 height 9
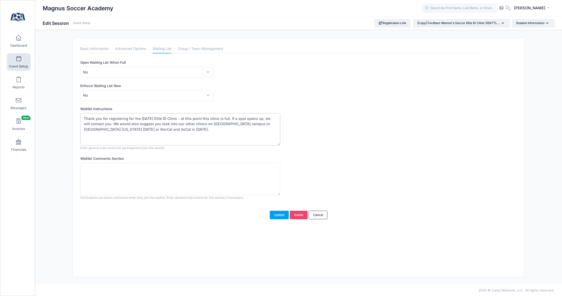
drag, startPoint x: 166, startPoint y: 118, endPoint x: 141, endPoint y: 118, distance: 24.9
click at [141, 118] on textarea "Thank you for registering for the November 18th Elite ID Clinic - at this point…" at bounding box center [180, 129] width 200 height 32
drag, startPoint x: 210, startPoint y: 129, endPoint x: 136, endPoint y: 129, distance: 74.3
click at [136, 129] on textarea "Thank you for registering for the November 18th Elite ID Clinic - at this point…" at bounding box center [180, 129] width 200 height 32
type textarea "Thank you for registering for the March 7th NorCal Elite ID Clinic - at this po…"
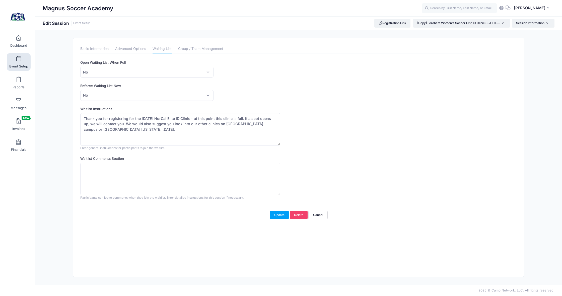
click at [279, 214] on button "Update" at bounding box center [279, 215] width 19 height 9
click at [21, 62] on link "Event Setup" at bounding box center [19, 62] width 24 height 18
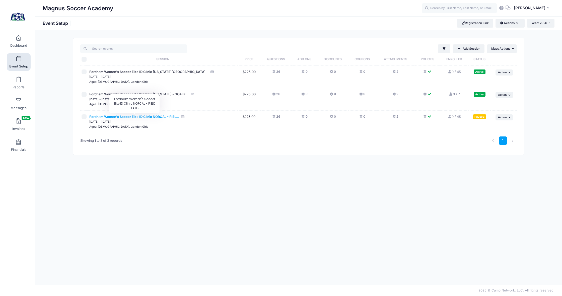
click at [151, 116] on span "Fordham Women's Soccer Elite ID Clinic NORCAL - FIEL..." at bounding box center [134, 117] width 90 height 4
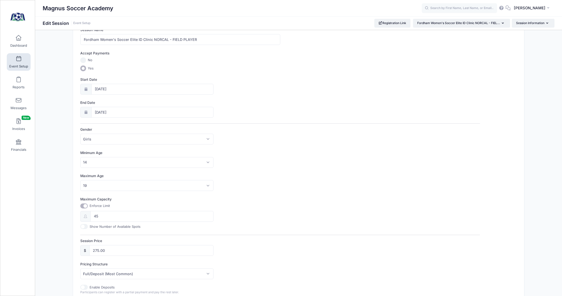
scroll to position [35, 0]
click at [98, 247] on input "275.00" at bounding box center [151, 248] width 124 height 11
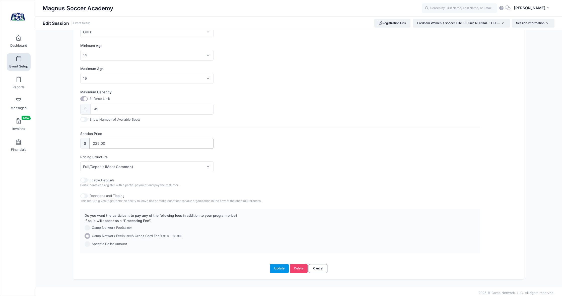
type input "225.00"
click at [278, 268] on button "Update" at bounding box center [279, 268] width 19 height 9
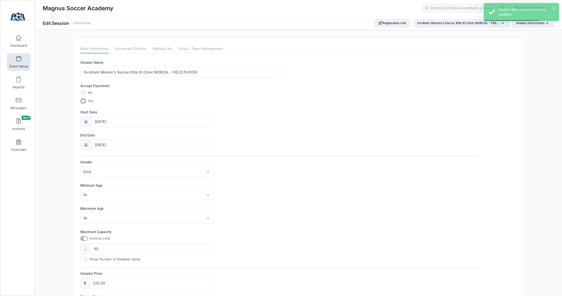
scroll to position [0, 0]
click at [15, 63] on link "Event Setup" at bounding box center [19, 62] width 24 height 18
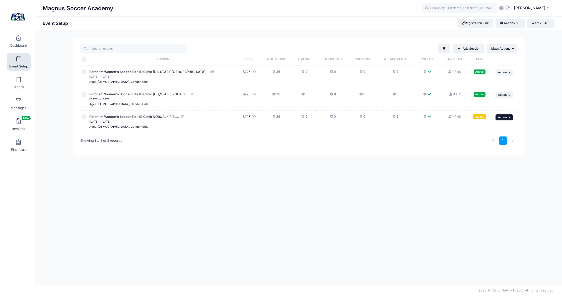
click at [508, 117] on button "... Action" at bounding box center [505, 117] width 18 height 6
click at [541, 103] on div "Filter Filter Options Show: Active Live Completed" at bounding box center [298, 158] width 527 height 240
click at [465, 48] on link "Add Session" at bounding box center [469, 48] width 32 height 9
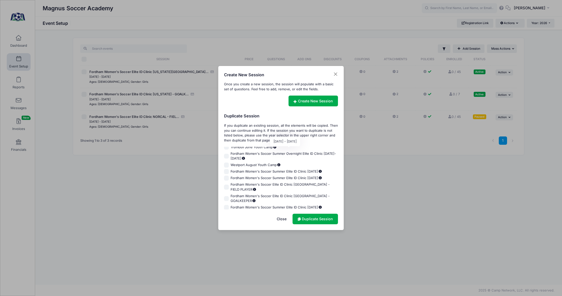
scroll to position [127, 0]
click at [296, 194] on span "Fordham Women's Soccer Elite ID Clinic [GEOGRAPHIC_DATA] - GOALKEEPER" at bounding box center [284, 197] width 107 height 10
click at [229, 194] on input "Fordham Women's Soccer Elite ID Clinic [GEOGRAPHIC_DATA] - GOALKEEPER" at bounding box center [226, 196] width 5 height 5
checkbox input "true"
click at [306, 217] on link "Duplicate Session" at bounding box center [315, 219] width 45 height 11
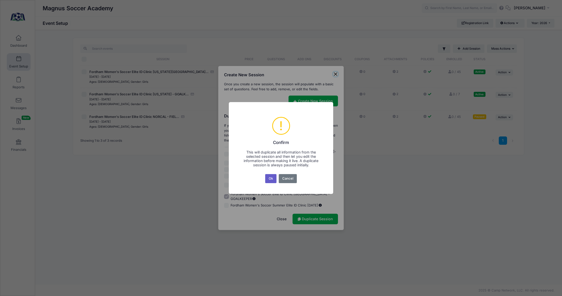
click at [269, 177] on button "Ok" at bounding box center [271, 178] width 12 height 9
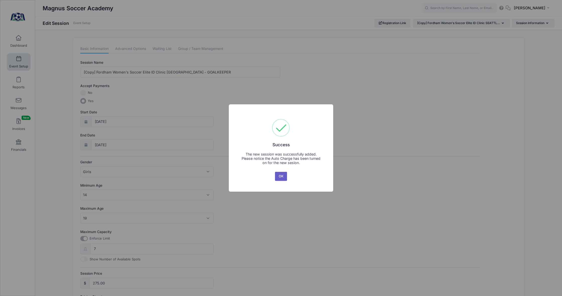
click at [283, 176] on button "OK" at bounding box center [281, 176] width 12 height 9
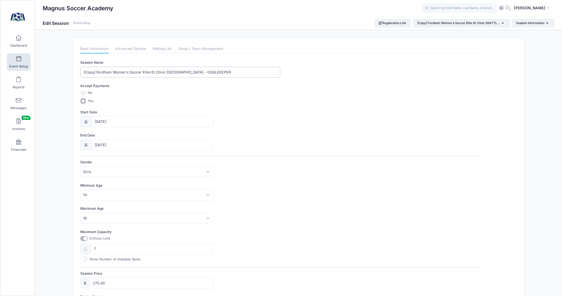
drag, startPoint x: 96, startPoint y: 72, endPoint x: 63, endPoint y: 72, distance: 33.4
click at [63, 72] on div "Please update the information for this particular session. Basic Information Ad…" at bounding box center [298, 229] width 527 height 382
click at [159, 71] on input "Fordham Women's Soccer Elite ID Clinic [GEOGRAPHIC_DATA] - GOALKEEPER" at bounding box center [180, 72] width 200 height 11
type input "Fordham Women's Soccer Elite ID Clinic [DEMOGRAPHIC_DATA] - GOALKEEPER"
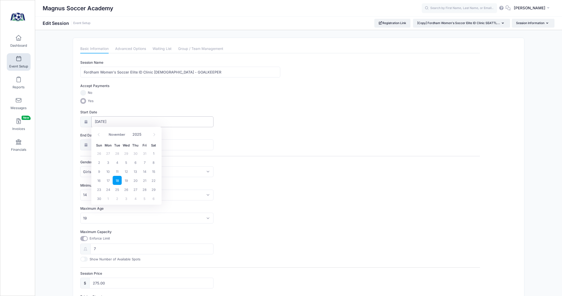
drag, startPoint x: 103, startPoint y: 119, endPoint x: 113, endPoint y: 120, distance: 10.0
click at [103, 119] on input "[DATE]" at bounding box center [152, 121] width 123 height 11
click at [153, 134] on icon at bounding box center [154, 134] width 3 height 3
select select "11"
click at [153, 134] on icon at bounding box center [154, 134] width 3 height 3
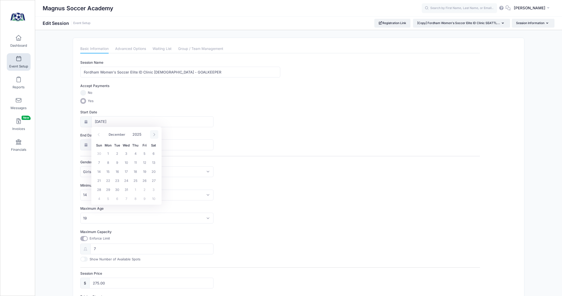
type input "2026"
click at [153, 134] on icon at bounding box center [154, 134] width 3 height 3
click at [154, 134] on icon at bounding box center [154, 134] width 2 height 3
select select "2"
click at [154, 156] on span "7" at bounding box center [153, 153] width 9 height 9
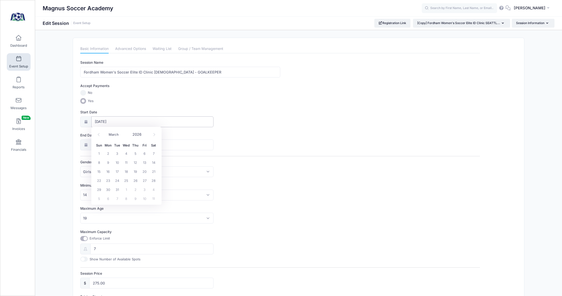
type input "[DATE]"
type input "2026"
select select "2"
click at [155, 176] on span "7" at bounding box center [153, 176] width 9 height 9
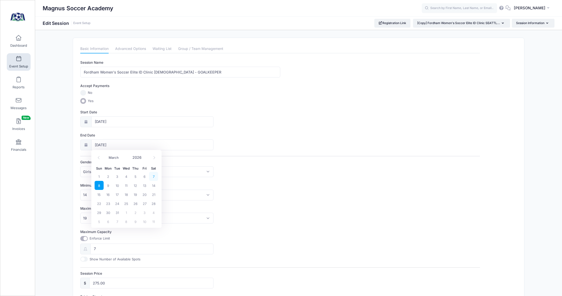
type input "[DATE]"
click at [122, 46] on link "Advanced Options" at bounding box center [130, 48] width 31 height 9
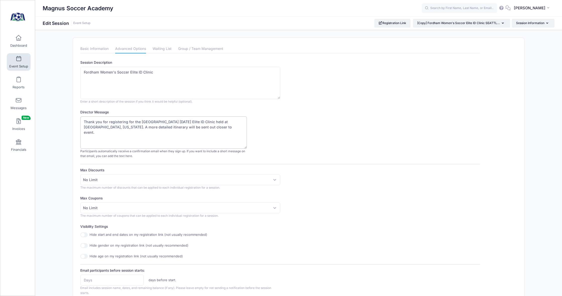
drag, startPoint x: 201, startPoint y: 121, endPoint x: 174, endPoint y: 121, distance: 26.9
click at [175, 121] on textarea "Thank you for registering for the [GEOGRAPHIC_DATA] [DATE] Elite ID Clinic held…" at bounding box center [163, 132] width 167 height 32
click at [215, 121] on textarea "Thank you for registering for the [GEOGRAPHIC_DATA] [DATE] Elite ID Clinic held…" at bounding box center [163, 132] width 167 height 32
drag, startPoint x: 130, startPoint y: 127, endPoint x: 97, endPoint y: 128, distance: 33.2
click at [97, 128] on textarea "Thank you for registering for the Fordham University November 18th, 2025 Elite …" at bounding box center [163, 132] width 167 height 32
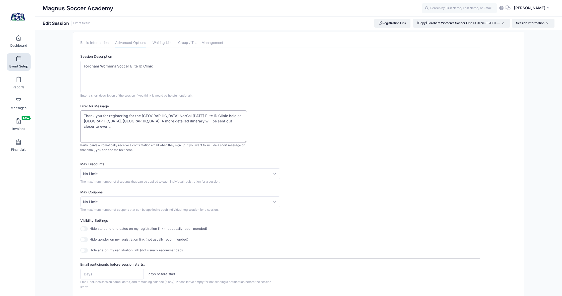
scroll to position [7, 0]
type textarea "Thank you for registering for the Fordham University NorCal March 7th, 2026 Eli…"
click at [162, 42] on link "Waiting List" at bounding box center [162, 41] width 19 height 9
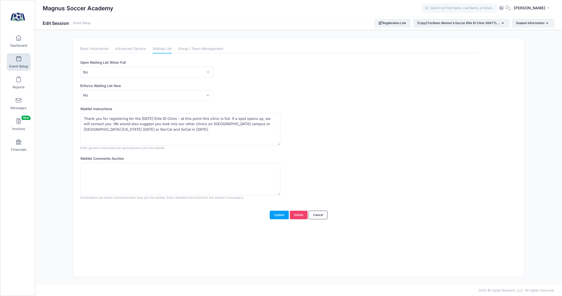
scroll to position [0, 0]
drag, startPoint x: 166, startPoint y: 118, endPoint x: 141, endPoint y: 118, distance: 25.4
click at [141, 118] on textarea "Thank you for registering for the November 18th Elite ID Clinic - at this point…" at bounding box center [180, 129] width 200 height 32
drag, startPoint x: 217, startPoint y: 130, endPoint x: 154, endPoint y: 129, distance: 63.0
click at [154, 129] on textarea "Thank you for registering for the November 18th Elite ID Clinic - at this point…" at bounding box center [180, 129] width 200 height 32
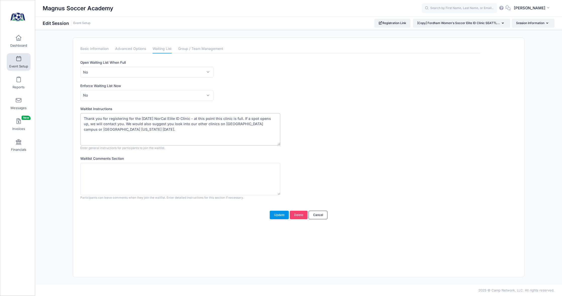
type textarea "Thank you for registering for the March 7th, 2026 NorCal Elite ID Clinic - at t…"
click at [279, 214] on button "Update" at bounding box center [279, 215] width 19 height 9
drag, startPoint x: 128, startPoint y: 47, endPoint x: 106, endPoint y: 46, distance: 22.1
click at [128, 47] on link "Advanced Options" at bounding box center [130, 48] width 31 height 9
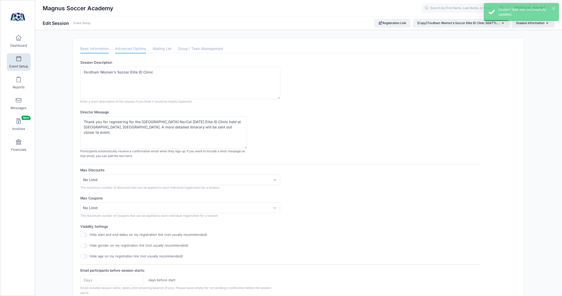
click at [99, 47] on link "Basic Information" at bounding box center [94, 48] width 28 height 9
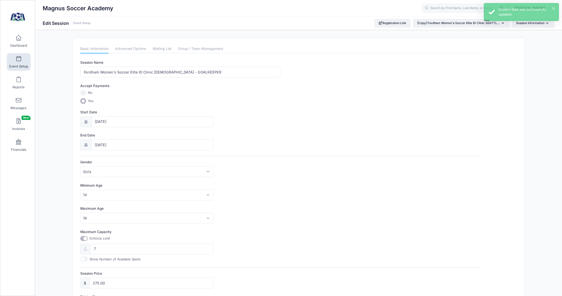
click at [19, 57] on span at bounding box center [19, 59] width 0 height 6
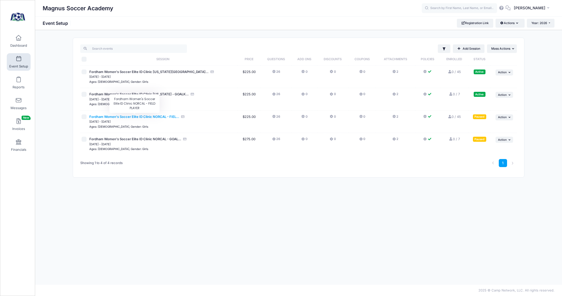
click at [149, 116] on span "Fordham Women's Soccer Elite ID Clinic NORCAL - FIEL..." at bounding box center [134, 117] width 90 height 4
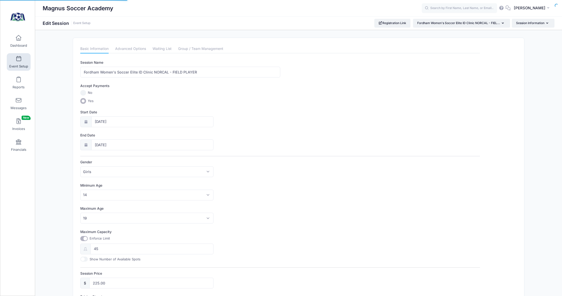
select select "0"
click at [140, 48] on link "Advanced Options" at bounding box center [130, 48] width 31 height 9
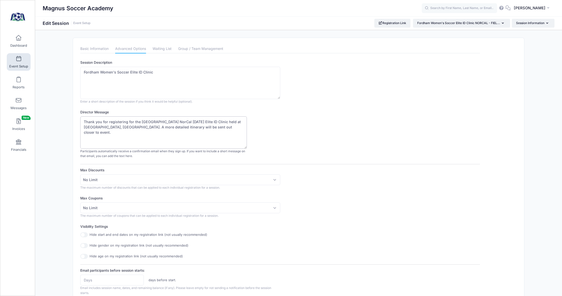
drag, startPoint x: 124, startPoint y: 127, endPoint x: 97, endPoint y: 127, distance: 26.1
click at [97, 127] on textarea "Thank you for registering for the Fordham University NorCal March 7th, 2026 Eli…" at bounding box center [163, 132] width 167 height 32
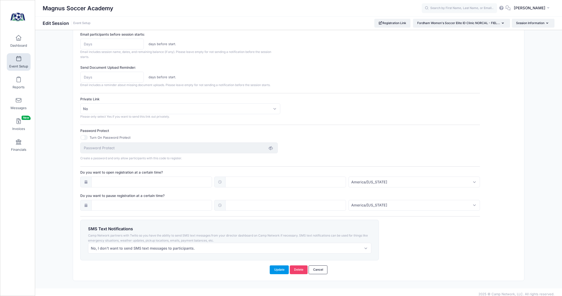
type textarea "Thank you for registering for the Fordham University NorCal March 7th, 2026 Eli…"
click at [274, 268] on button "Update" at bounding box center [279, 270] width 19 height 9
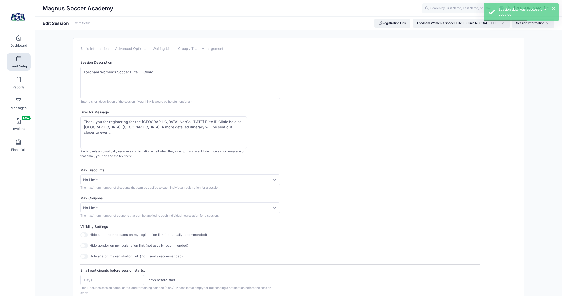
click at [15, 59] on link "Event Setup" at bounding box center [19, 62] width 24 height 18
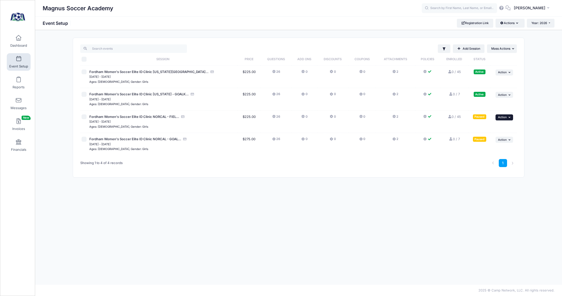
click at [507, 118] on button "... Action" at bounding box center [505, 117] width 18 height 6
click at [494, 130] on link "Resume Session" at bounding box center [488, 128] width 45 height 10
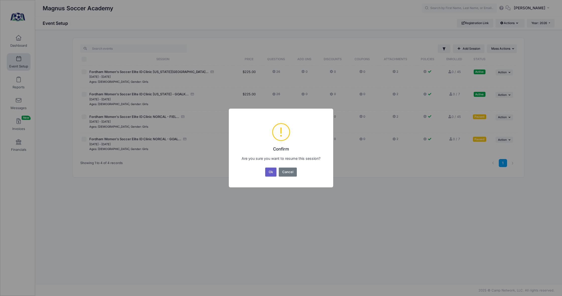
click at [273, 171] on button "Ok" at bounding box center [271, 172] width 12 height 9
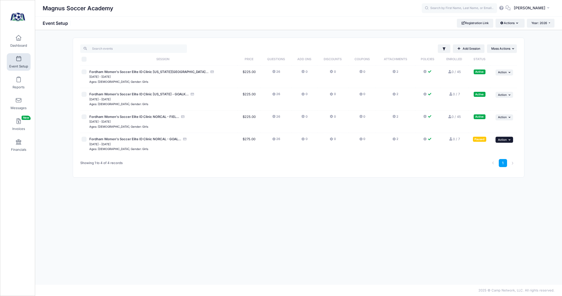
click at [504, 139] on span "Action" at bounding box center [502, 140] width 9 height 4
click at [492, 150] on link "Resume Session" at bounding box center [488, 150] width 45 height 10
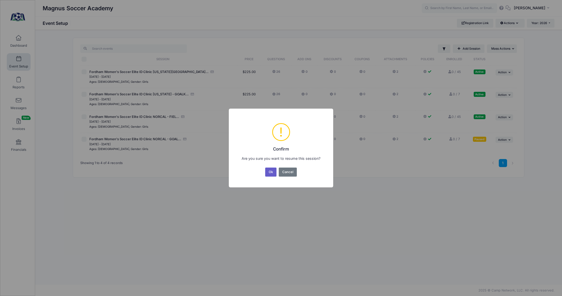
click at [271, 172] on button "Ok" at bounding box center [271, 172] width 12 height 9
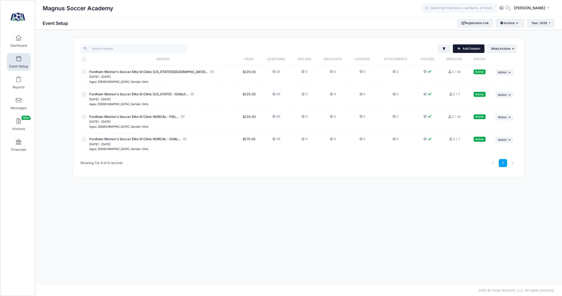
click at [459, 46] on link "Add Session" at bounding box center [469, 48] width 32 height 9
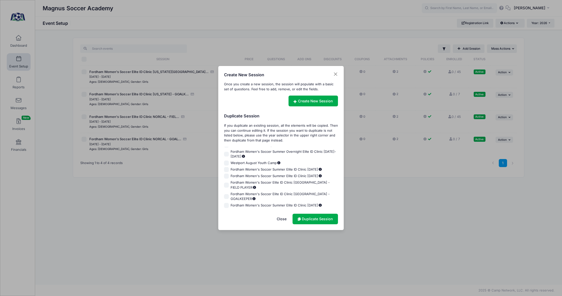
scroll to position [127, 0]
click at [301, 218] on link "Duplicate Session" at bounding box center [315, 219] width 45 height 11
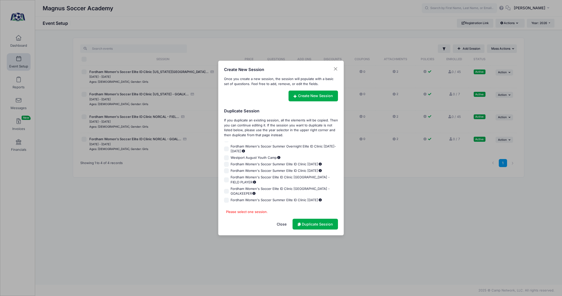
click at [279, 183] on span "Fordham Women's Soccer Elite ID Clinic [GEOGRAPHIC_DATA] - FIELD PLAYER" at bounding box center [284, 180] width 107 height 10
click at [229, 183] on input "Fordham Women's Soccer Elite ID Clinic [GEOGRAPHIC_DATA] - FIELD PLAYER" at bounding box center [226, 180] width 5 height 5
checkbox input "true"
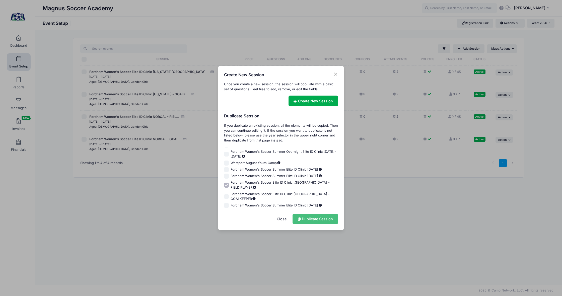
click at [322, 217] on link "Duplicate Session" at bounding box center [315, 219] width 45 height 11
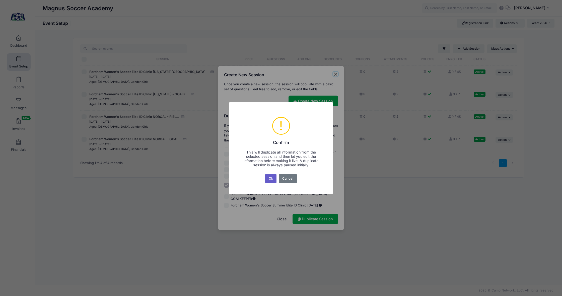
click at [273, 178] on button "Ok" at bounding box center [271, 178] width 12 height 9
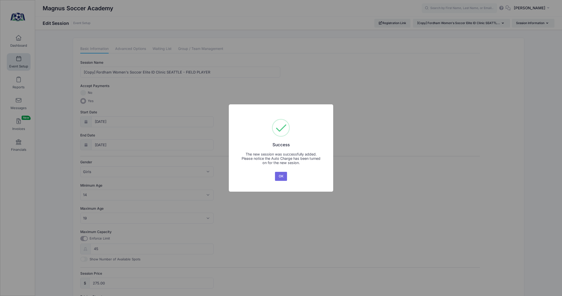
drag, startPoint x: 283, startPoint y: 179, endPoint x: 249, endPoint y: 165, distance: 36.9
click at [282, 179] on button "OK" at bounding box center [281, 176] width 12 height 9
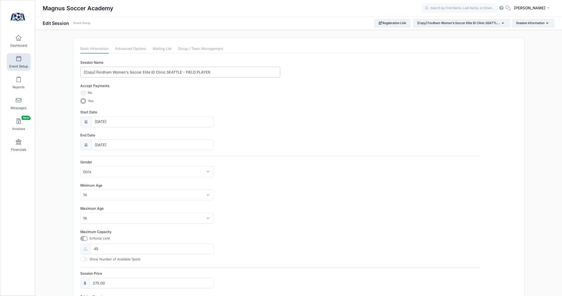
drag, startPoint x: 97, startPoint y: 73, endPoint x: 62, endPoint y: 72, distance: 34.9
click at [63, 73] on div "Please update the information for this particular session. Basic Information Ad…" at bounding box center [298, 229] width 527 height 382
click at [163, 71] on input "Fordham Women's Soccer Elite ID Clinic SEATTLE - FIELD PLAYER" at bounding box center [180, 72] width 200 height 11
click at [163, 71] on input "Fordham Women's Soccer Elite ID Clinic [GEOGRAPHIC_DATA] - FIELD PLAYER" at bounding box center [180, 72] width 200 height 11
type input "Fordham Women's Soccer Elite ID Clinic SOCAL - FIELD PLAYER"
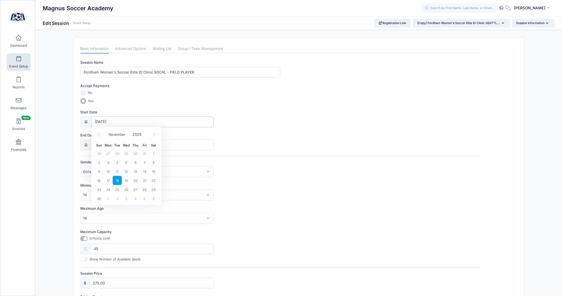
click at [110, 121] on input "11/18/2025" at bounding box center [152, 121] width 123 height 11
click at [155, 135] on icon at bounding box center [154, 134] width 3 height 3
select select "11"
click at [155, 135] on icon at bounding box center [154, 134] width 3 height 3
type input "2026"
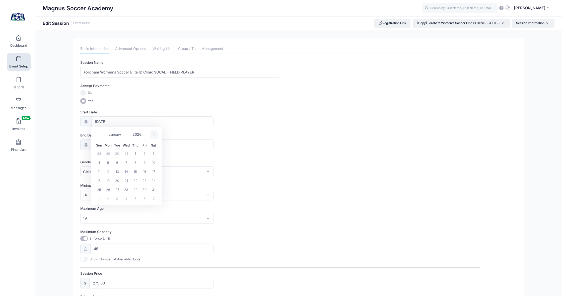
click at [155, 135] on icon at bounding box center [154, 134] width 3 height 3
select select "2"
click at [136, 155] on span "5" at bounding box center [135, 153] width 9 height 9
type input "[DATE]"
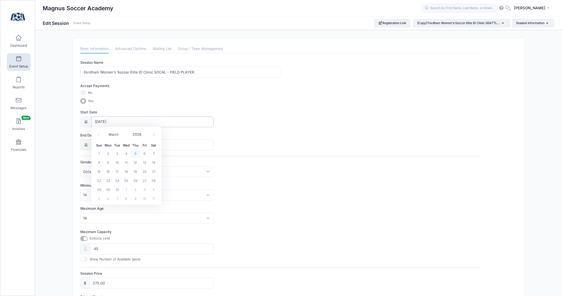
type input "03/06/2026"
type input "2026"
select select "2"
click at [135, 177] on span "5" at bounding box center [135, 176] width 9 height 9
type input "03/05/2026"
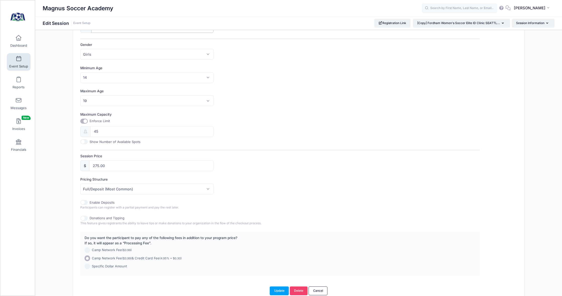
scroll to position [120, 0]
click at [274, 285] on button "Update" at bounding box center [279, 289] width 19 height 9
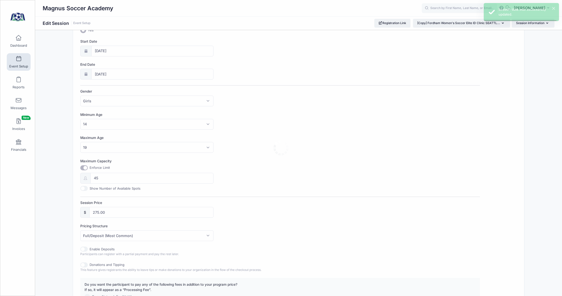
scroll to position [0, 0]
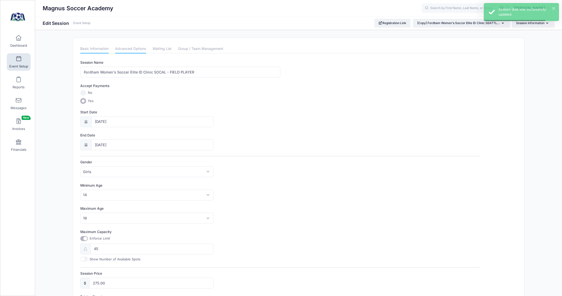
click at [132, 51] on link "Advanced Options" at bounding box center [130, 48] width 31 height 9
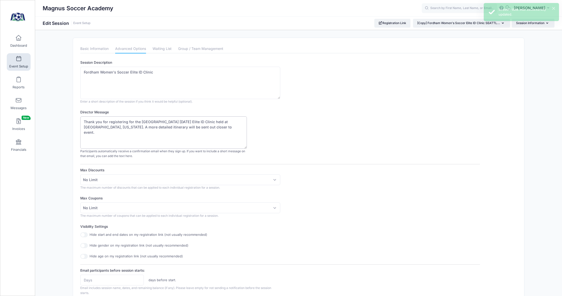
drag, startPoint x: 201, startPoint y: 122, endPoint x: 176, endPoint y: 122, distance: 25.6
click at [176, 122] on textarea "Thank you for registering for the Fordham University November 18th, 2025 Elite …" at bounding box center [163, 132] width 167 height 32
click at [213, 122] on textarea "Thank you for registering for the Fordham University November 18th, 2025 Elite …" at bounding box center [163, 132] width 167 height 32
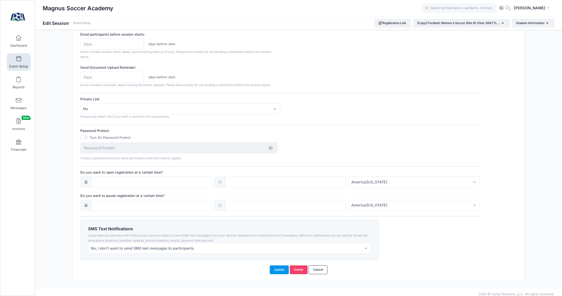
type textarea "Thank you for registering for the Fordham University SoCal March 5th, 2026 Elit…"
click at [276, 267] on button "Update" at bounding box center [279, 270] width 19 height 9
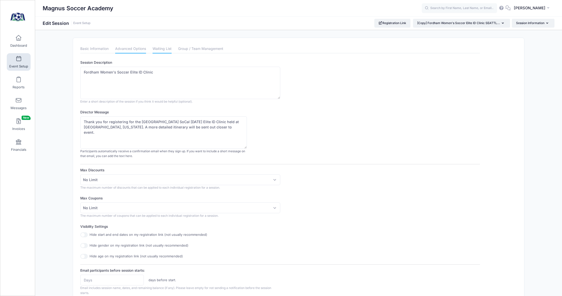
click at [162, 50] on link "Waiting List" at bounding box center [162, 48] width 19 height 9
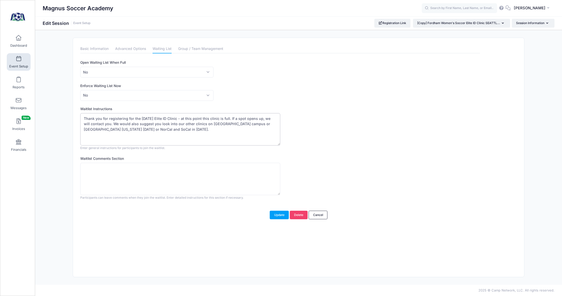
drag, startPoint x: 166, startPoint y: 118, endPoint x: 140, endPoint y: 118, distance: 26.1
click at [140, 118] on textarea "Thank you for registering for the November 18th Elite ID Clinic - at this point…" at bounding box center [180, 129] width 200 height 32
drag, startPoint x: 228, startPoint y: 128, endPoint x: 154, endPoint y: 128, distance: 73.8
click at [154, 128] on textarea "Thank you for registering for the [DATE] Elite ID Clinic - at this point this c…" at bounding box center [180, 129] width 200 height 32
type textarea "Thank you for registering for the March 5th, 2026 SoCal Elite ID Clinic - at th…"
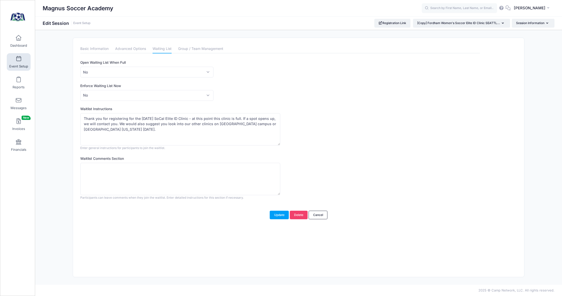
click at [276, 212] on button "Update" at bounding box center [279, 215] width 19 height 9
click at [278, 214] on button "Update" at bounding box center [279, 215] width 19 height 9
click at [98, 48] on link "Basic Information" at bounding box center [94, 48] width 28 height 9
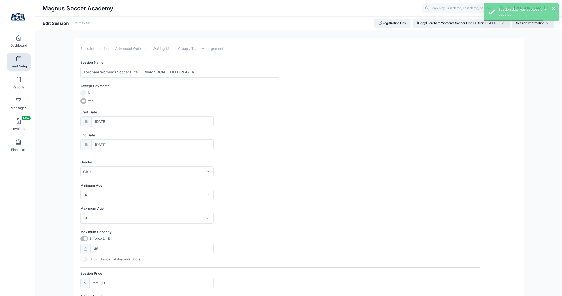
click at [136, 50] on link "Advanced Options" at bounding box center [130, 48] width 31 height 9
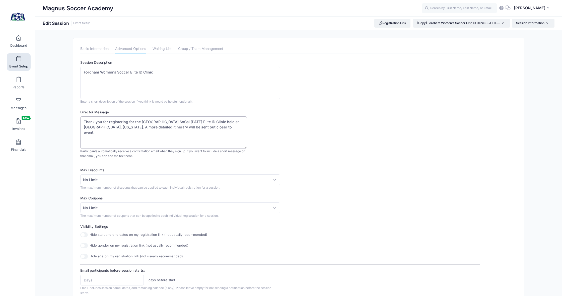
drag, startPoint x: 131, startPoint y: 127, endPoint x: 97, endPoint y: 127, distance: 33.9
click at [97, 127] on textarea "Thank you for registering for the Fordham University November 18th, 2025 Elite …" at bounding box center [163, 132] width 167 height 32
type textarea "Thank you for registering for the Fordham University SoCal March 5th, 2026 Elit…"
click at [166, 49] on link "Waiting List" at bounding box center [162, 48] width 19 height 9
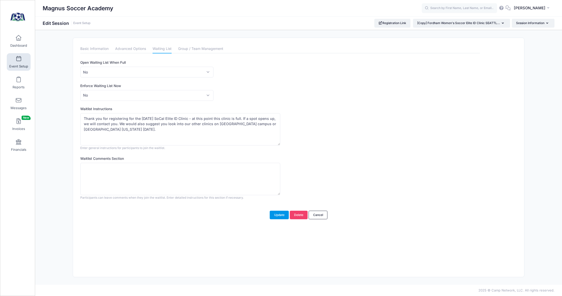
click at [275, 214] on button "Update" at bounding box center [279, 215] width 19 height 9
click at [20, 66] on span "Event Setup" at bounding box center [18, 66] width 19 height 4
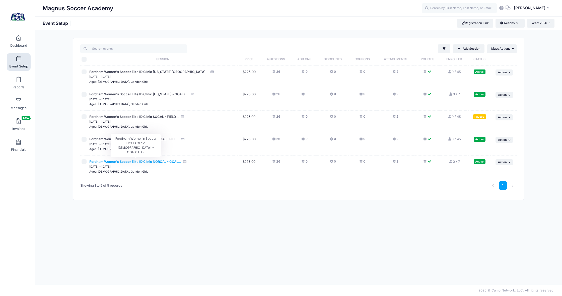
click at [157, 160] on span "Fordham Women's Soccer Elite ID Clinic NORCAL - GOAL..." at bounding box center [135, 162] width 92 height 4
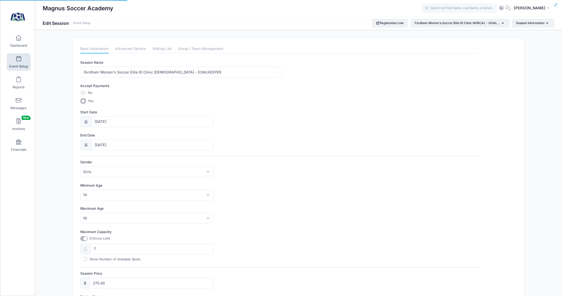
select select "0"
click at [135, 50] on link "Advanced Options" at bounding box center [130, 48] width 31 height 9
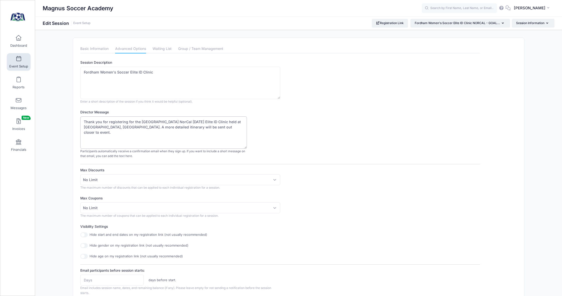
drag, startPoint x: 120, startPoint y: 127, endPoint x: 106, endPoint y: 127, distance: 14.1
click at [106, 127] on textarea "Thank you for registering for the Fordham University NorCal March 7th, 2026 Eli…" at bounding box center [163, 132] width 167 height 32
click at [136, 124] on textarea "Thank you for registering for the Fordham University NorCal March 7th, 2026 Eli…" at bounding box center [163, 132] width 167 height 32
click at [21, 61] on link "Event Setup" at bounding box center [19, 62] width 24 height 18
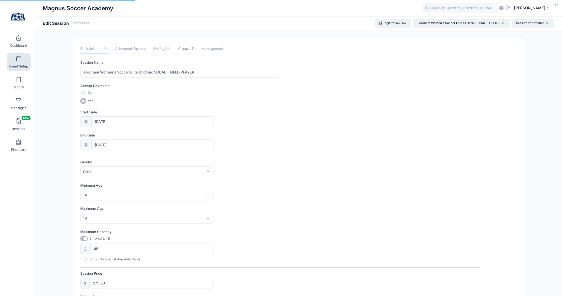
select select "0"
click at [137, 46] on link "Advanced Options" at bounding box center [130, 48] width 31 height 9
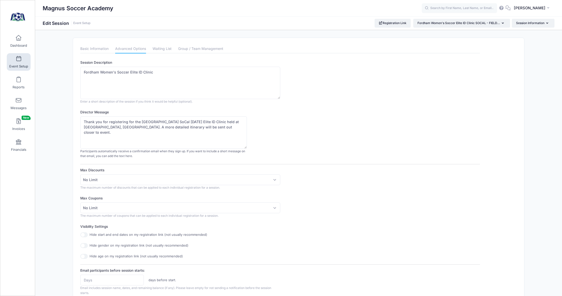
click at [19, 61] on span at bounding box center [19, 59] width 0 height 6
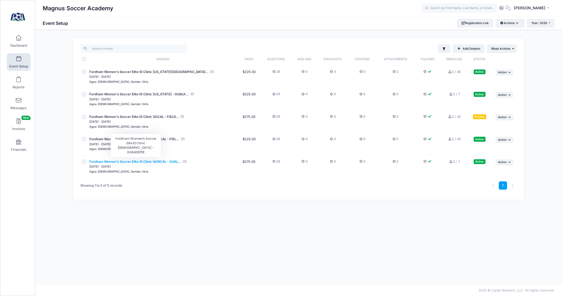
click at [110, 162] on span "Fordham Women's Soccer Elite ID Clinic NORCAL - GOAL..." at bounding box center [135, 162] width 92 height 4
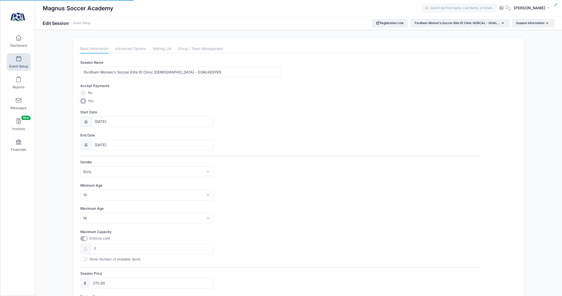
select select "0"
click at [132, 46] on link "Advanced Options" at bounding box center [130, 48] width 31 height 9
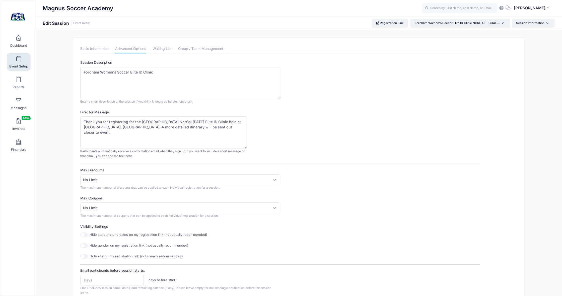
click at [23, 61] on link "Event Setup" at bounding box center [19, 62] width 24 height 18
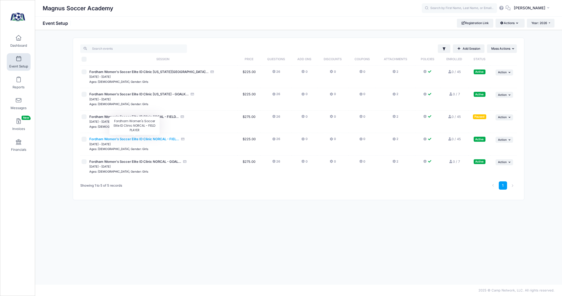
click at [123, 138] on span "Fordham Women's Soccer Elite ID Clinic NORCAL - FIEL..." at bounding box center [134, 139] width 90 height 4
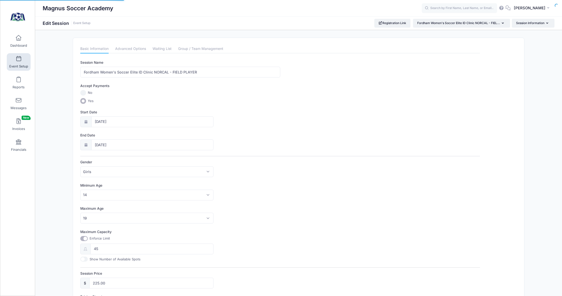
select select "0"
click at [129, 49] on link "Advanced Options" at bounding box center [130, 48] width 31 height 9
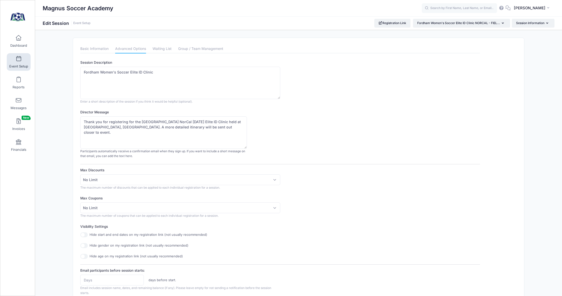
click at [19, 58] on span at bounding box center [19, 59] width 0 height 6
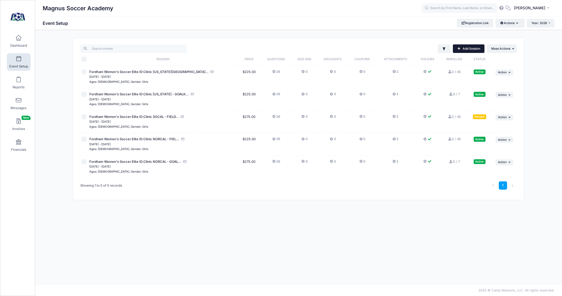
click at [471, 50] on link "Add Session" at bounding box center [469, 48] width 32 height 9
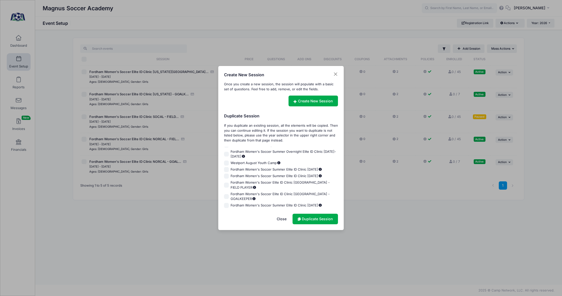
scroll to position [127, 0]
click at [227, 194] on input "Fordham Women's Soccer Elite ID Clinic [GEOGRAPHIC_DATA] - GOALKEEPER" at bounding box center [226, 196] width 5 height 5
checkbox input "true"
click at [321, 218] on link "Duplicate Session" at bounding box center [315, 219] width 45 height 11
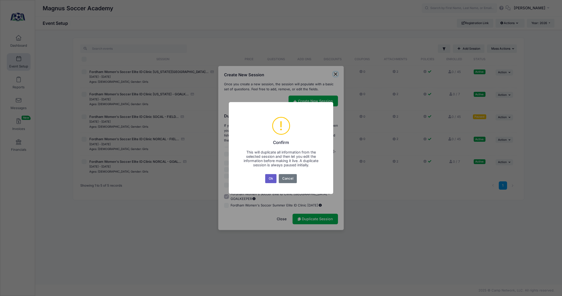
click at [274, 179] on button "Ok" at bounding box center [271, 178] width 12 height 9
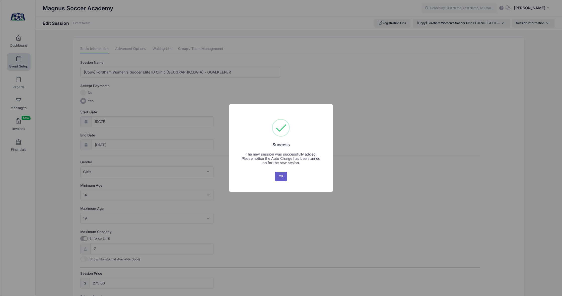
click at [278, 176] on button "OK" at bounding box center [281, 176] width 12 height 9
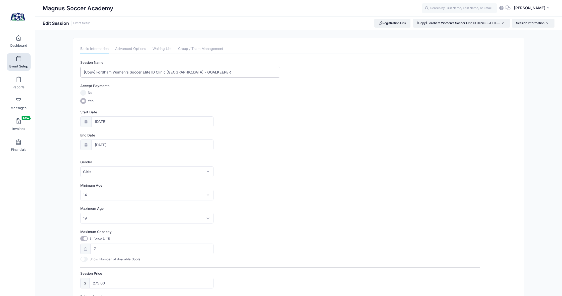
drag, startPoint x: 96, startPoint y: 72, endPoint x: 65, endPoint y: 71, distance: 30.7
click at [65, 71] on div "Please update the information for this particular session. Basic Information Ad…" at bounding box center [298, 229] width 527 height 382
click at [163, 71] on input "Fordham Women's Soccer Elite ID Clinic [GEOGRAPHIC_DATA] - GOALKEEPER" at bounding box center [180, 72] width 200 height 11
type input "Fordham Women's Soccer Elite ID Clinic SOCAL - GOALKEEPER"
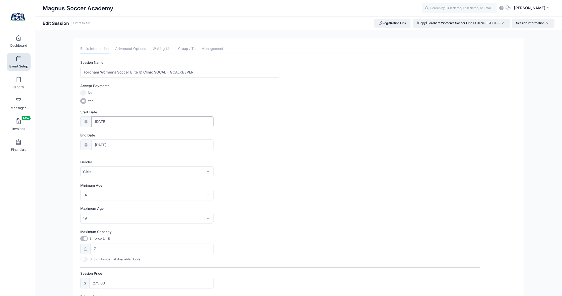
click at [125, 119] on input "11/18/2025" at bounding box center [152, 121] width 123 height 11
click at [155, 136] on span at bounding box center [154, 134] width 8 height 9
select select "11"
click at [154, 136] on span at bounding box center [154, 134] width 8 height 9
type input "2026"
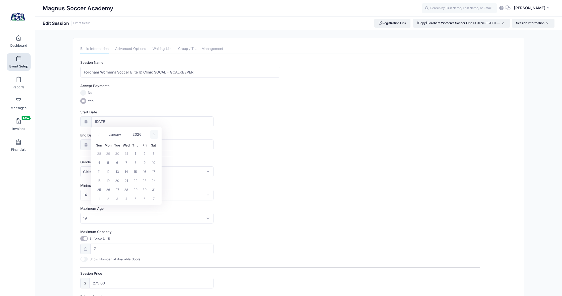
click at [154, 136] on span at bounding box center [154, 134] width 8 height 9
click at [97, 136] on span at bounding box center [99, 134] width 8 height 9
select select "2"
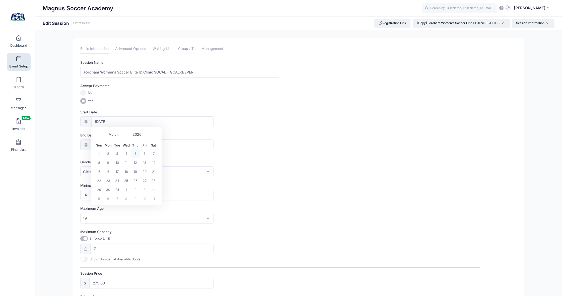
click at [137, 156] on span "5" at bounding box center [135, 153] width 9 height 9
type input "03/05/2026"
type input "03/06/2026"
type input "2026"
select select "2"
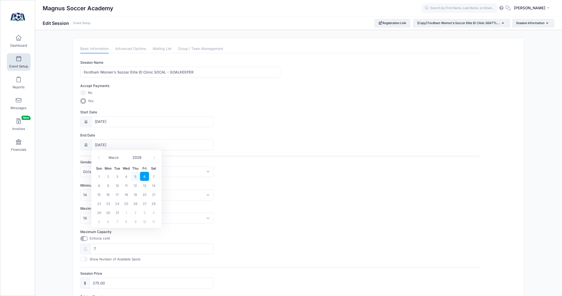
click at [136, 177] on span "5" at bounding box center [135, 176] width 9 height 9
type input "03/05/2026"
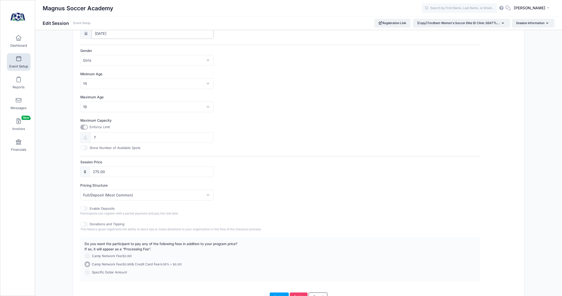
scroll to position [113, 0]
click at [280, 293] on button "Update" at bounding box center [279, 295] width 19 height 9
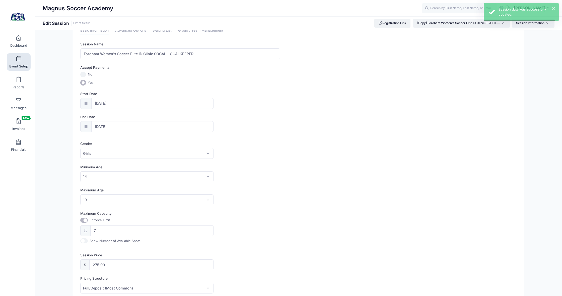
scroll to position [0, 0]
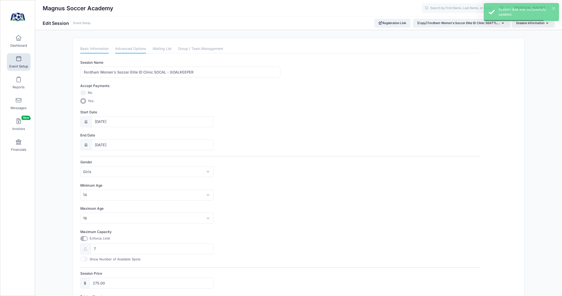
click at [136, 50] on link "Advanced Options" at bounding box center [130, 48] width 31 height 9
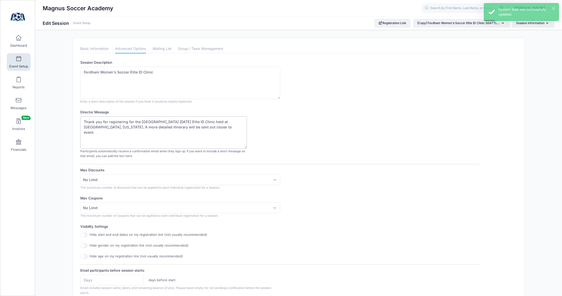
drag, startPoint x: 122, startPoint y: 127, endPoint x: 88, endPoint y: 128, distance: 33.7
click at [88, 128] on textarea "Thank you for registering for the Fordham University November 18th, 2025 Elite …" at bounding box center [163, 132] width 167 height 32
drag, startPoint x: 211, startPoint y: 121, endPoint x: 176, endPoint y: 122, distance: 34.9
click at [176, 122] on textarea "Thank you for registering for the Fordham University November 18th, 2025 Elite …" at bounding box center [163, 132] width 167 height 32
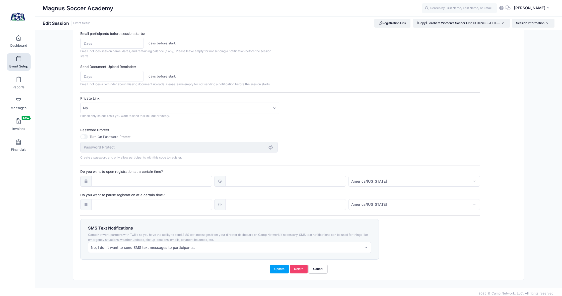
scroll to position [236, 0]
type textarea "Thank you for registering for the Fordham University March 5th, 2026 SoCal Elit…"
click at [275, 267] on button "Update" at bounding box center [279, 270] width 19 height 9
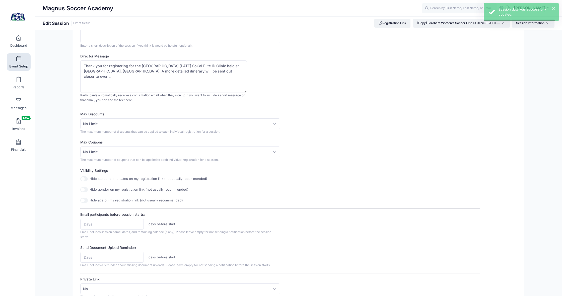
scroll to position [0, 0]
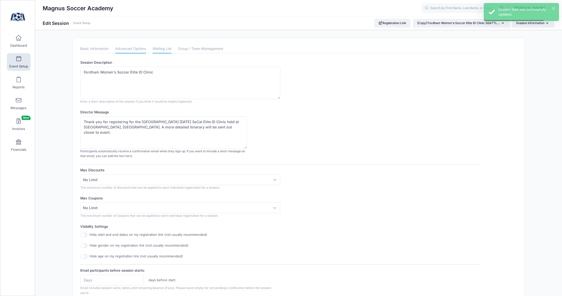
click at [158, 48] on link "Waiting List" at bounding box center [162, 48] width 19 height 9
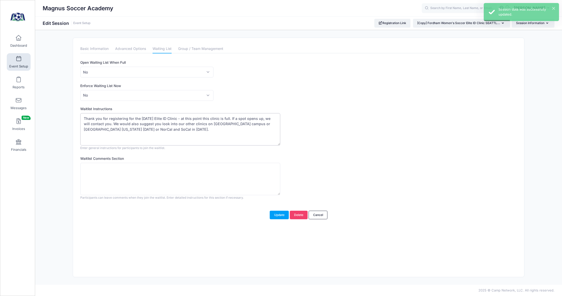
drag, startPoint x: 167, startPoint y: 118, endPoint x: 141, endPoint y: 118, distance: 26.4
click at [141, 118] on textarea "Thank you for registering for the November 18th Elite ID Clinic - at this point…" at bounding box center [180, 129] width 200 height 32
drag, startPoint x: 210, startPoint y: 130, endPoint x: 136, endPoint y: 129, distance: 74.6
click at [136, 129] on textarea "Thank you for registering for the November 18th Elite ID Clinic - at this point…" at bounding box center [180, 129] width 200 height 32
type textarea "Thank you for registering for the March 5th, SoCal Elite ID Clinic - at this po…"
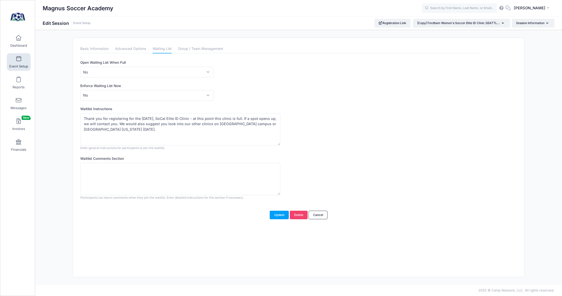
drag, startPoint x: 278, startPoint y: 214, endPoint x: 201, endPoint y: 170, distance: 88.8
click at [278, 214] on button "Update" at bounding box center [279, 215] width 19 height 9
click at [21, 60] on link "Event Setup" at bounding box center [19, 62] width 24 height 18
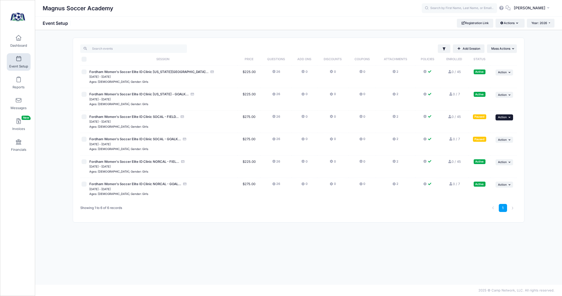
click at [510, 116] on icon "button" at bounding box center [510, 117] width 3 height 3
click at [499, 130] on link "Resume Session" at bounding box center [488, 128] width 45 height 10
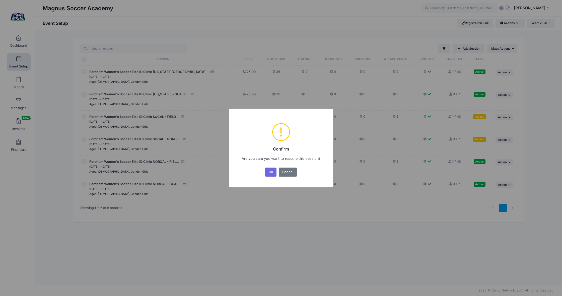
drag, startPoint x: 266, startPoint y: 171, endPoint x: 329, endPoint y: 168, distance: 63.1
click at [267, 171] on button "Ok" at bounding box center [271, 172] width 12 height 9
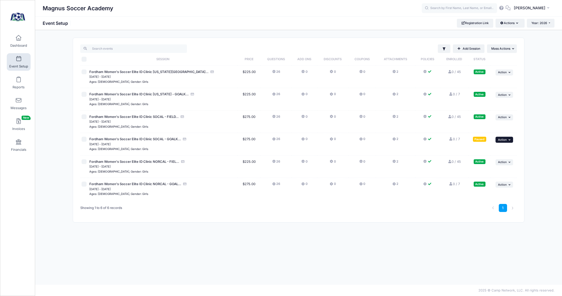
click at [508, 141] on button "... Action" at bounding box center [505, 140] width 18 height 6
click at [495, 151] on link "Resume Session" at bounding box center [488, 150] width 45 height 10
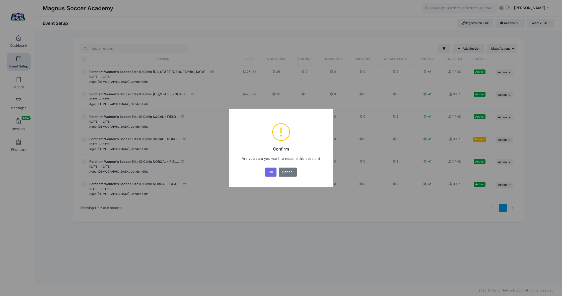
click at [272, 172] on button "Ok" at bounding box center [271, 172] width 12 height 9
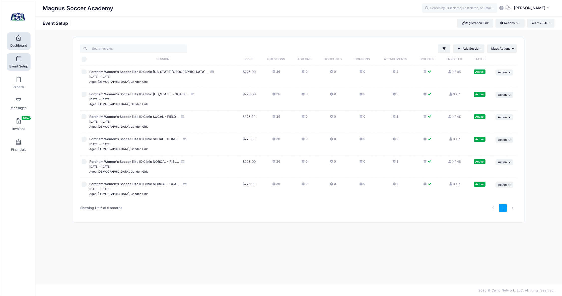
click at [19, 44] on span "Dashboard" at bounding box center [18, 45] width 17 height 4
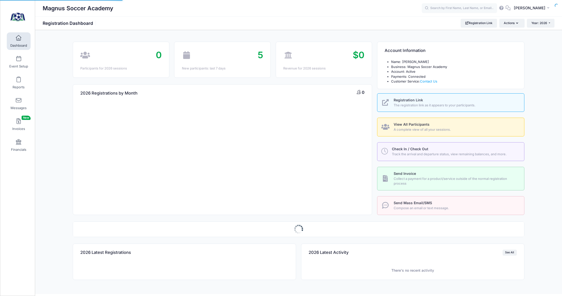
select select
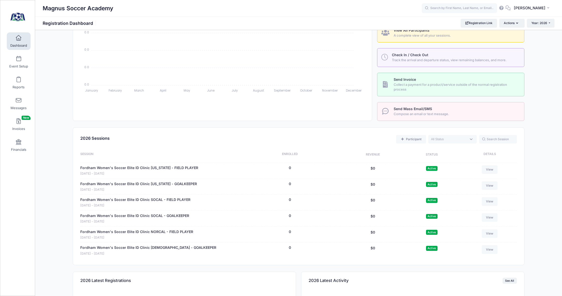
scroll to position [43, 0]
